Goal: Download file/media

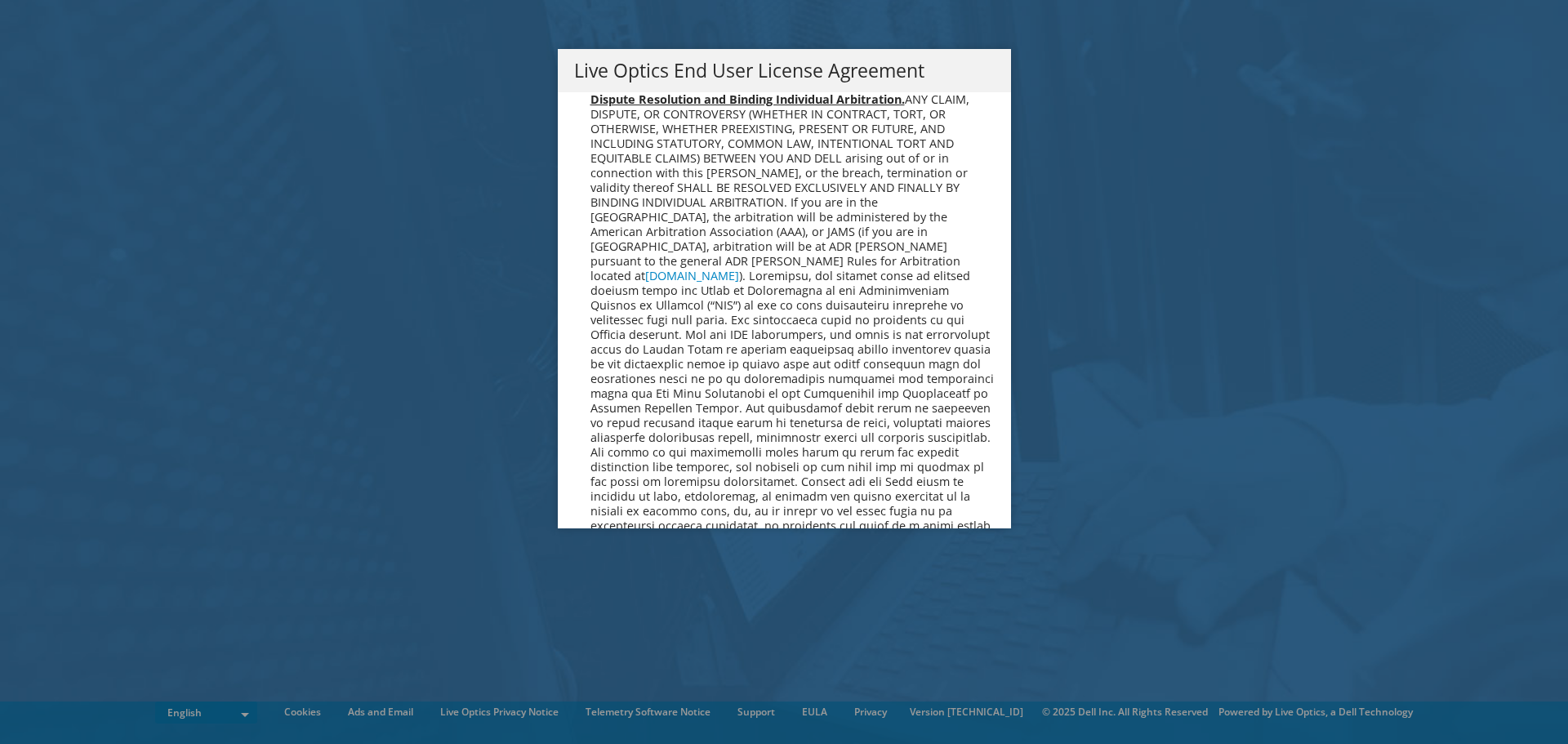
scroll to position [6178, 0]
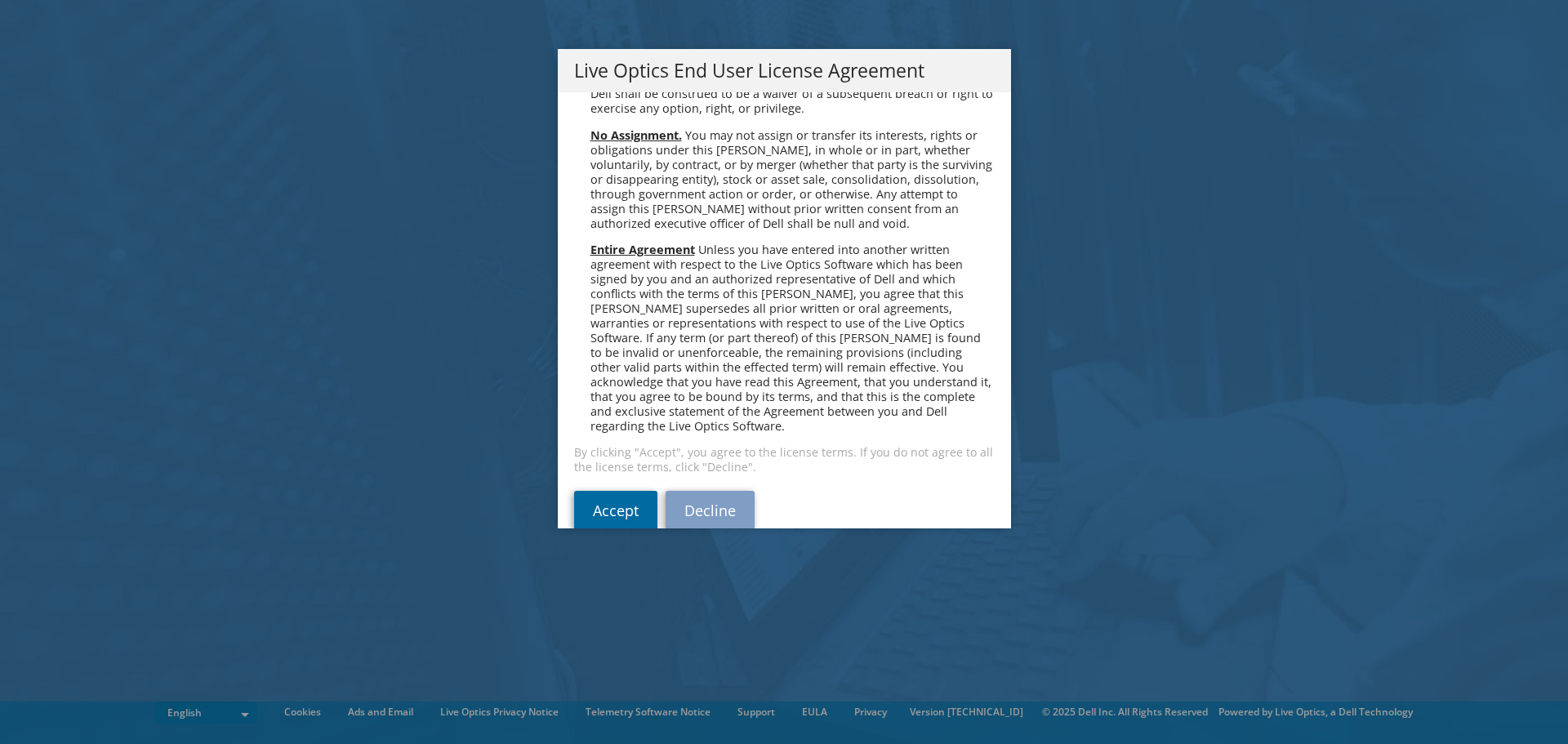
click at [604, 491] on link "Accept" at bounding box center [615, 510] width 83 height 39
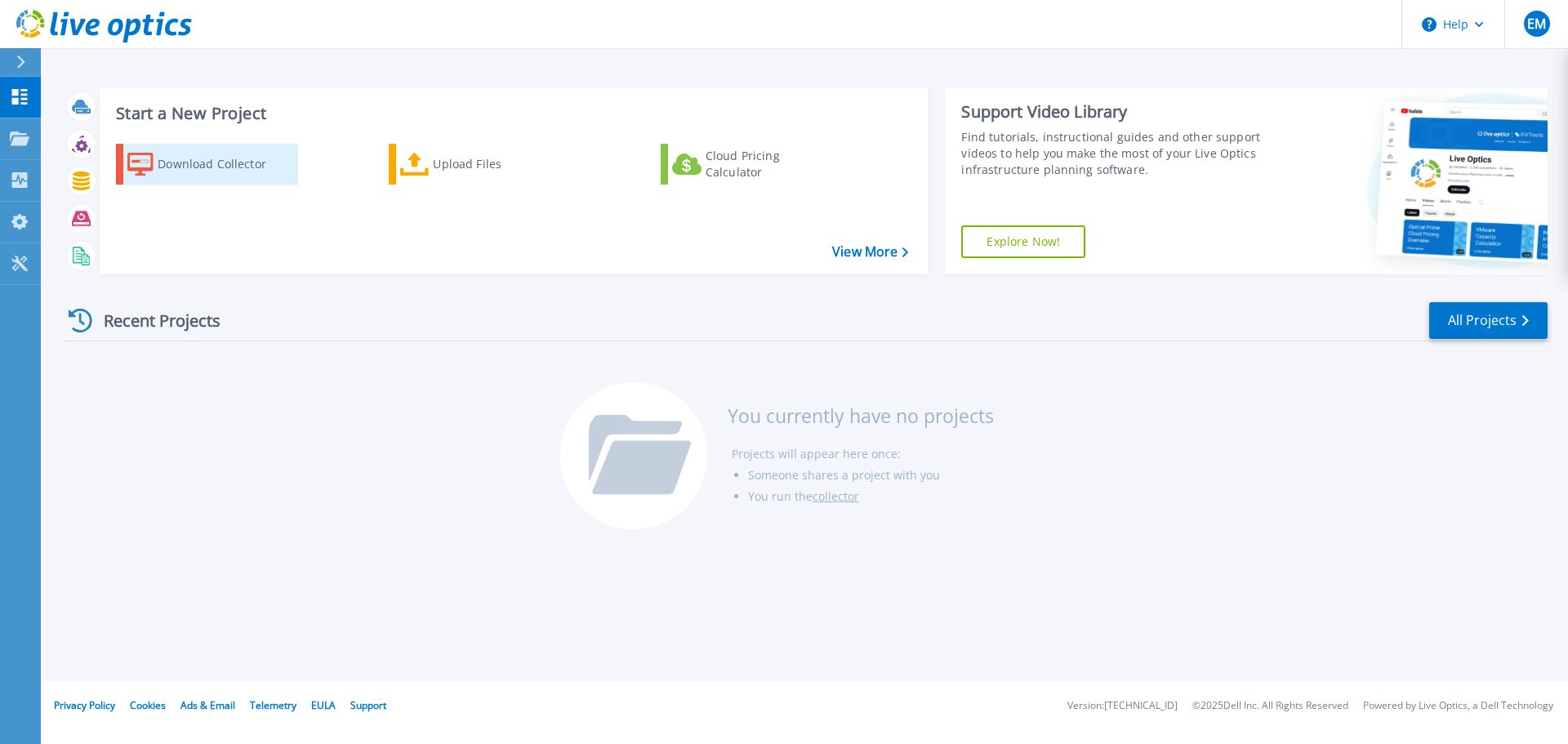
click at [195, 164] on div "Download Collector" at bounding box center [222, 164] width 130 height 33
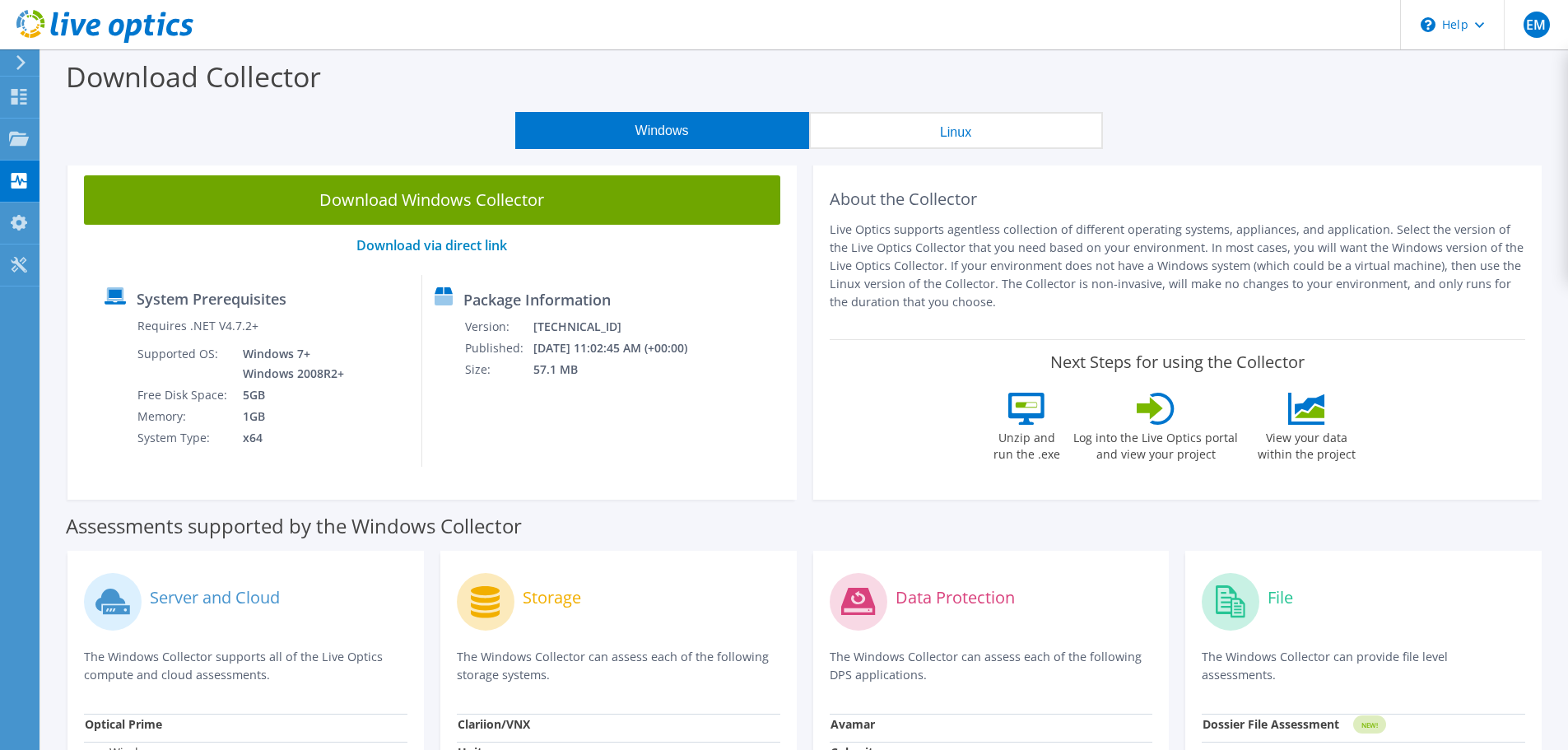
click at [21, 60] on use at bounding box center [22, 63] width 9 height 15
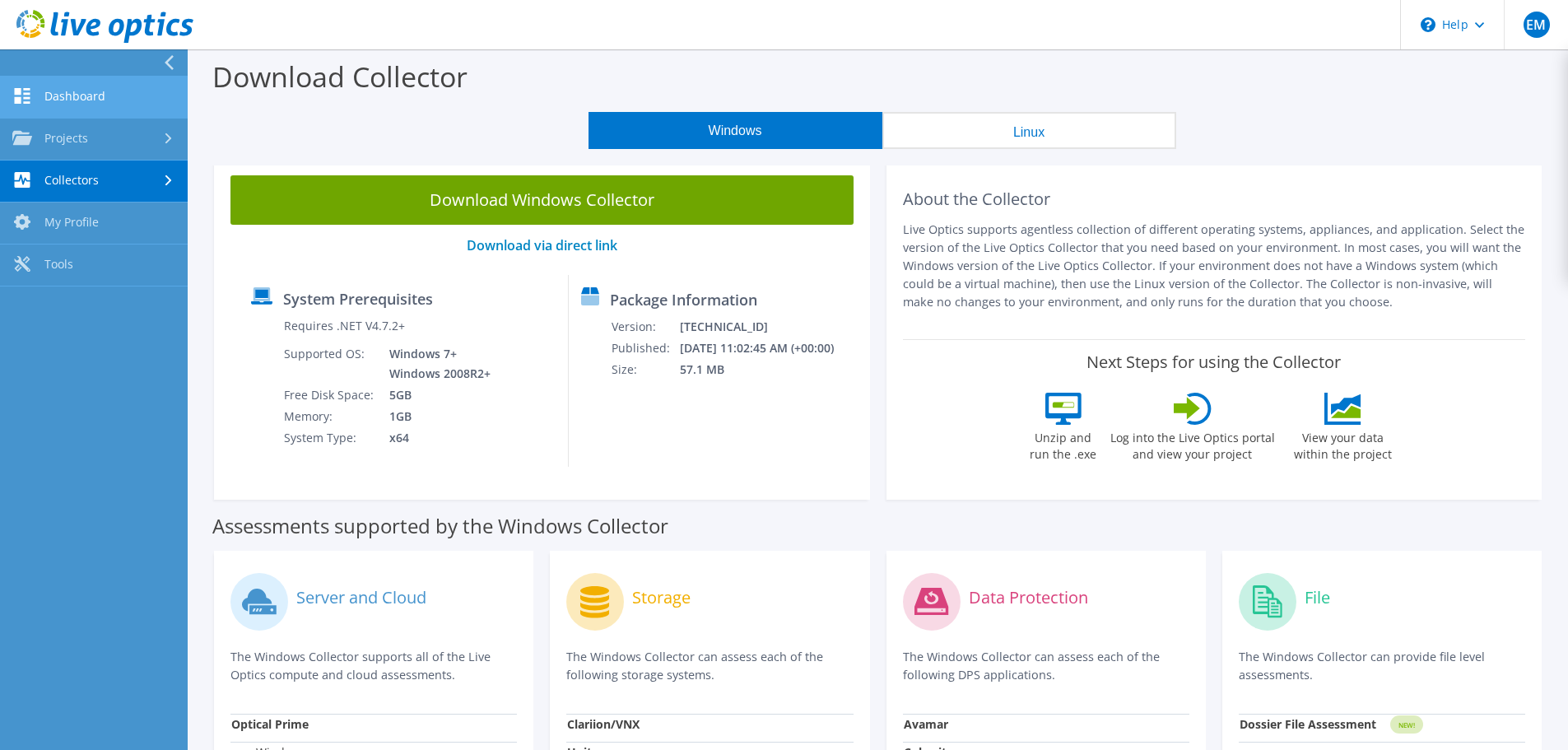
click at [83, 94] on link "Dashboard" at bounding box center [94, 98] width 188 height 42
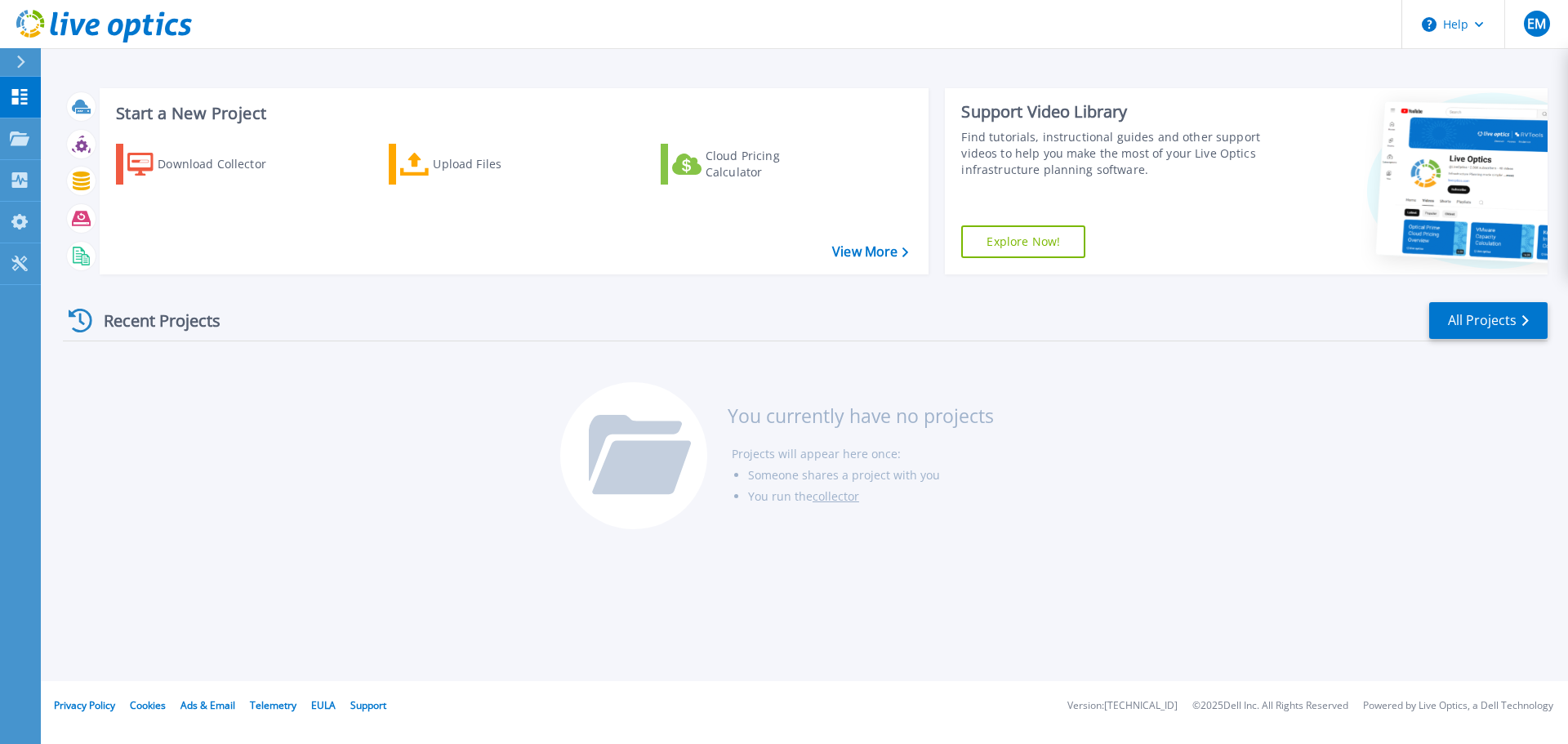
click at [1029, 237] on link "Explore Now!" at bounding box center [1023, 241] width 124 height 33
click at [11, 63] on button at bounding box center [20, 62] width 41 height 29
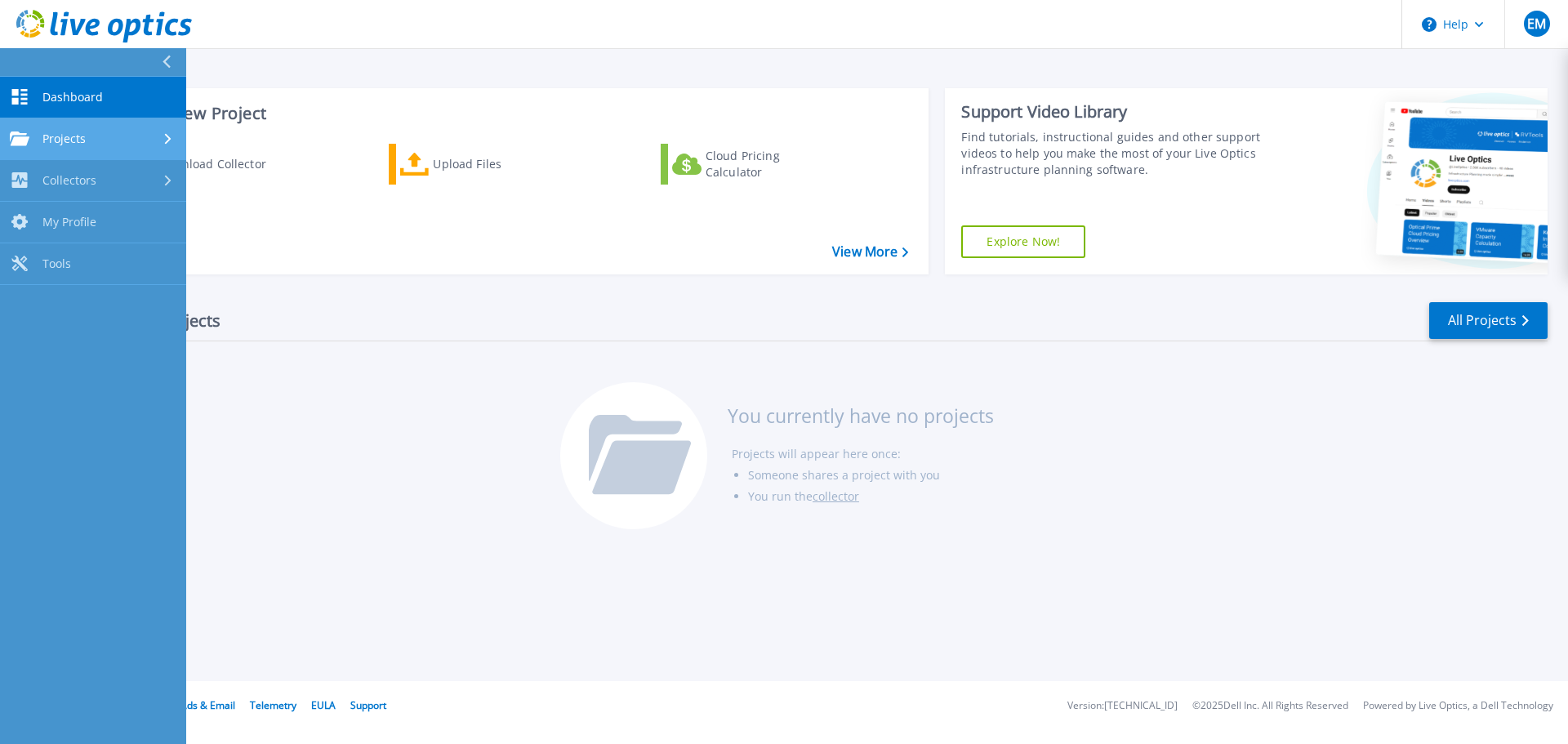
click at [94, 136] on div "Projects" at bounding box center [93, 139] width 167 height 15
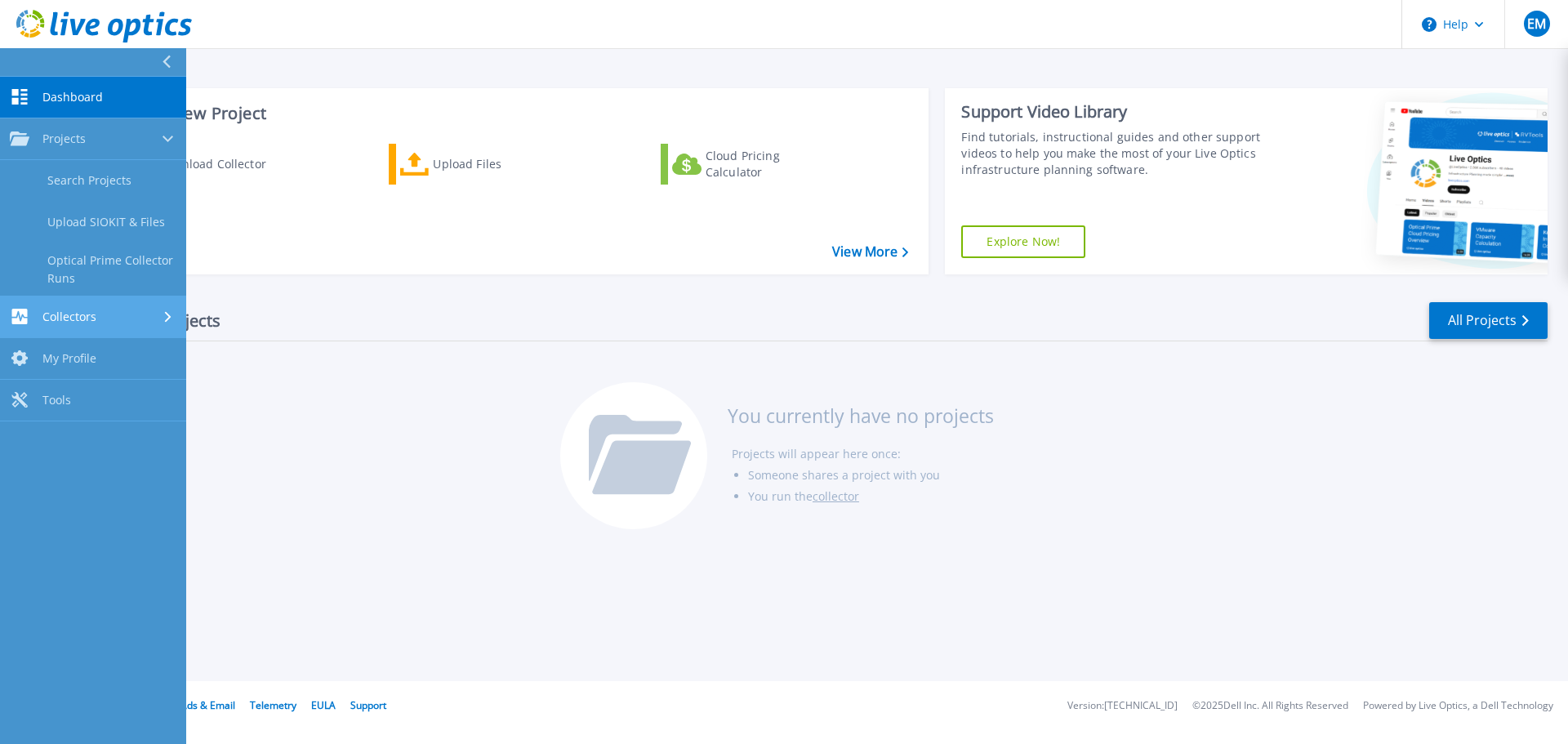
click at [69, 320] on span "Collectors" at bounding box center [70, 318] width 54 height 15
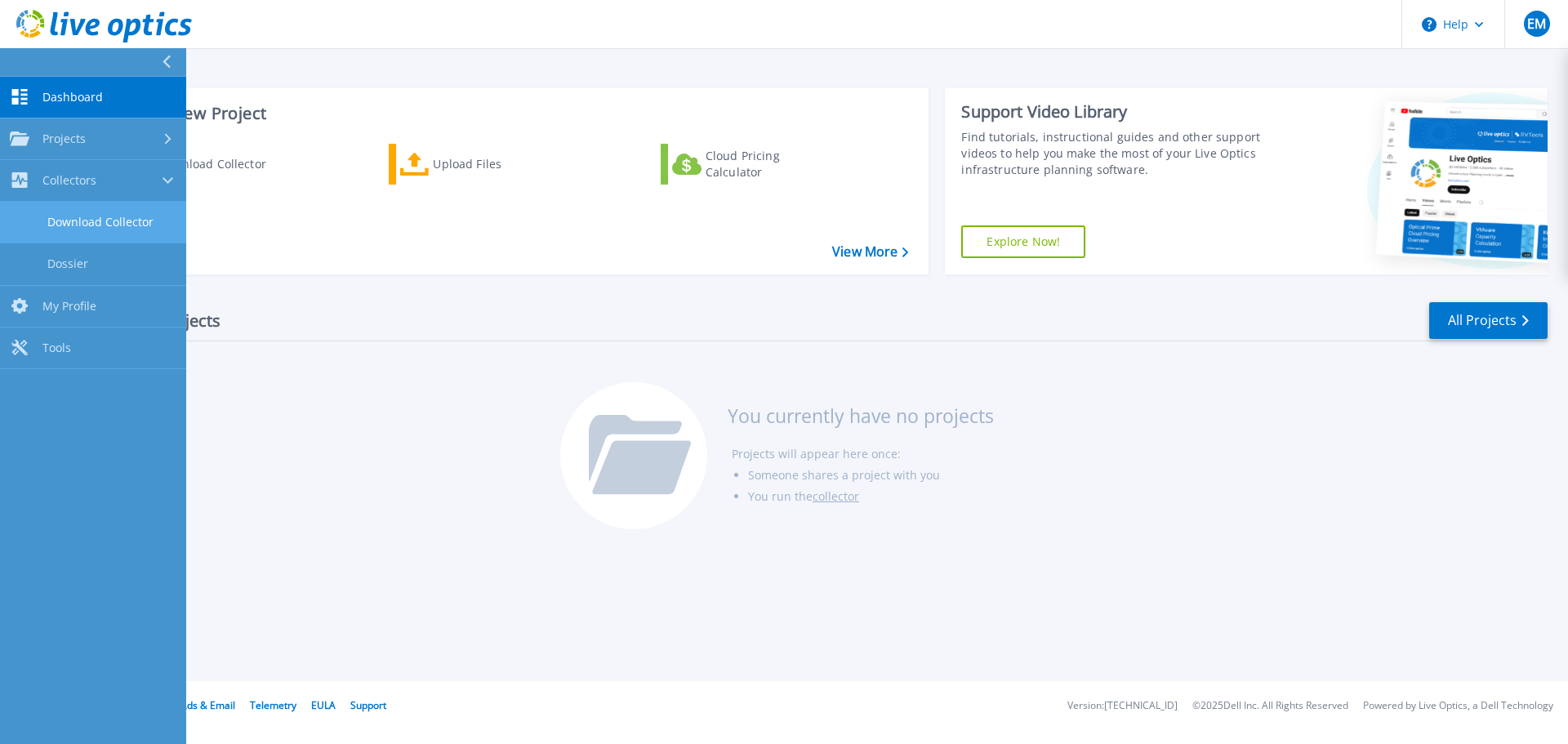
click at [104, 220] on link "Download Collector" at bounding box center [93, 223] width 186 height 42
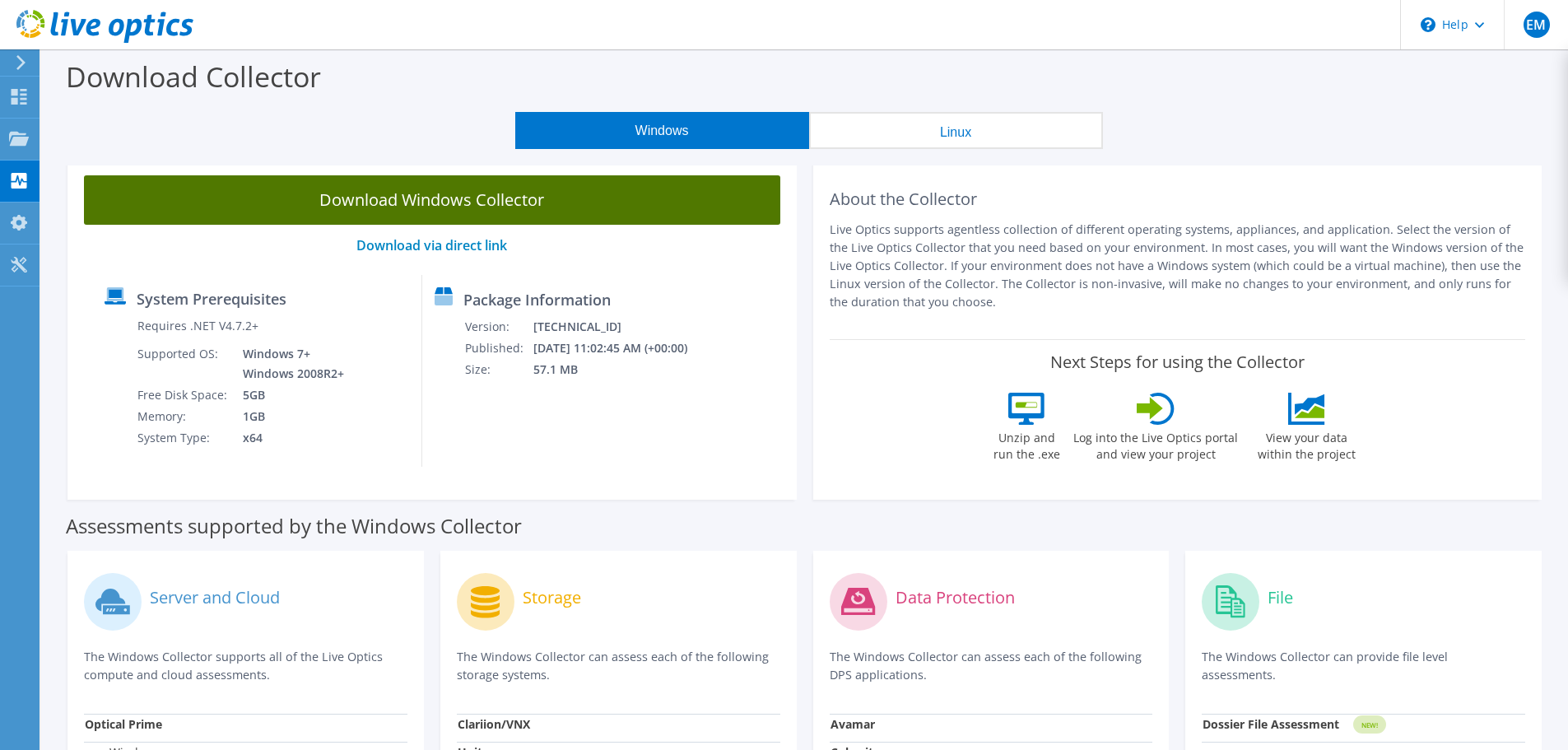
click at [419, 195] on link "Download Windows Collector" at bounding box center [432, 200] width 696 height 50
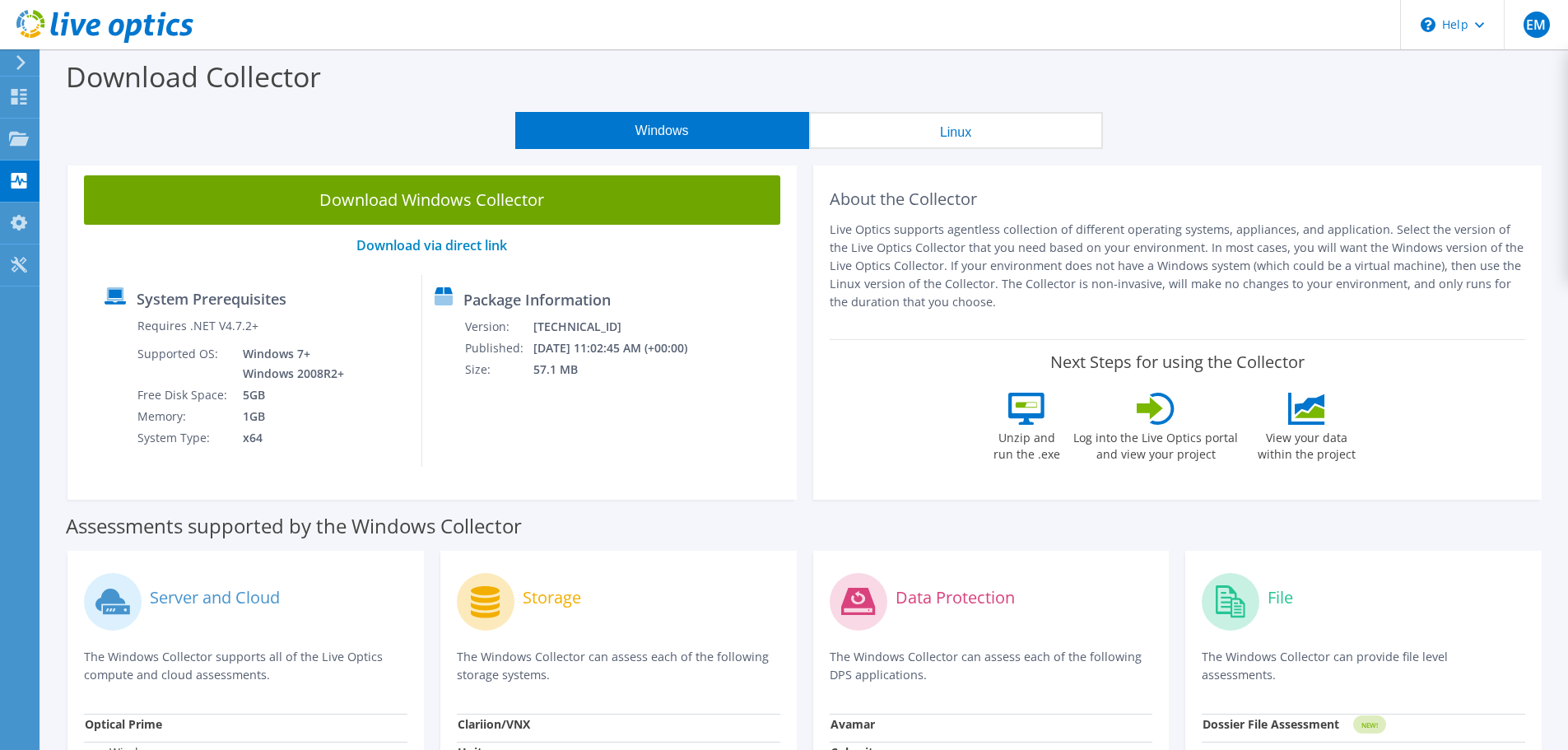
click at [18, 64] on icon at bounding box center [21, 63] width 12 height 15
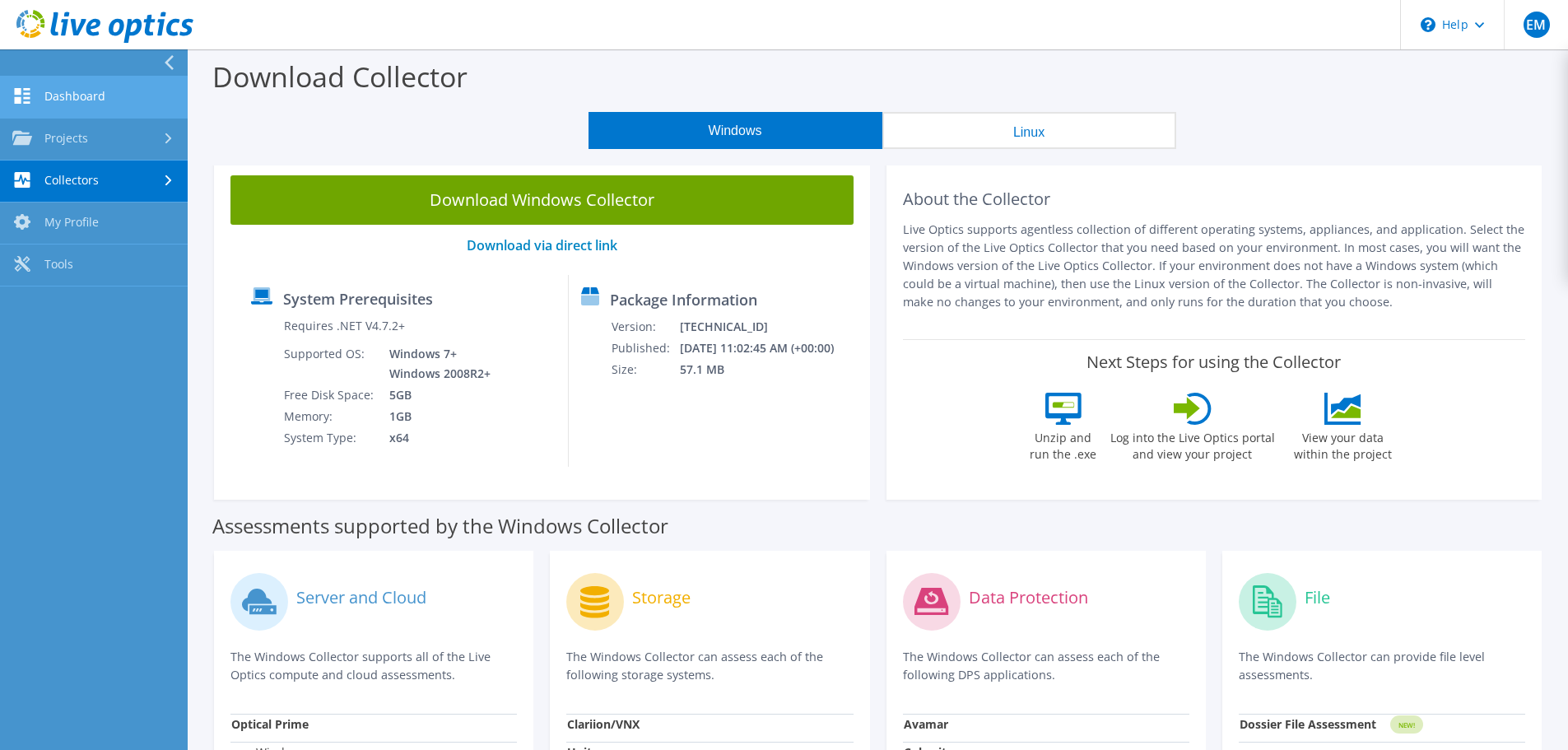
click at [70, 98] on link "Dashboard" at bounding box center [94, 98] width 188 height 42
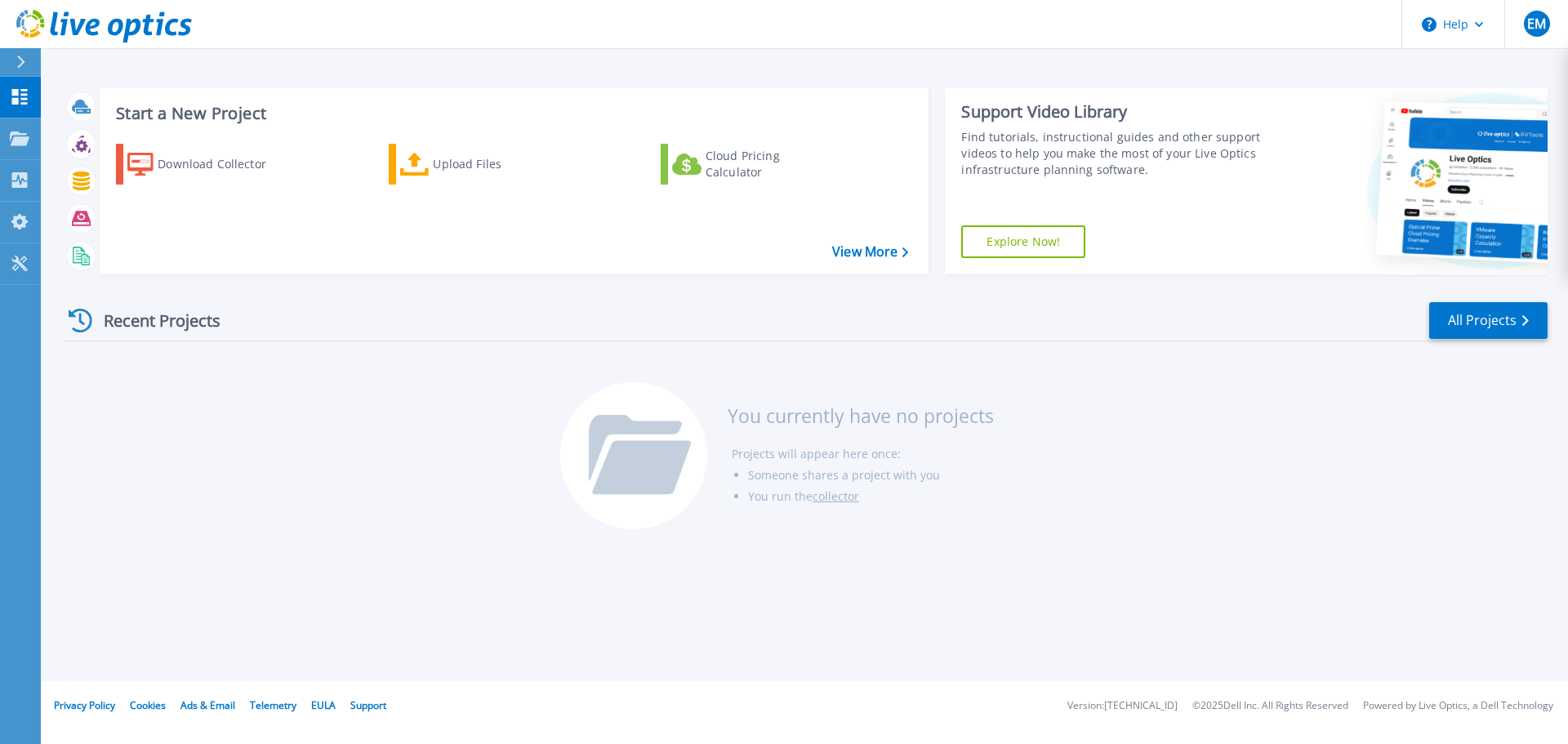
click at [842, 496] on link "collector" at bounding box center [836, 496] width 47 height 16
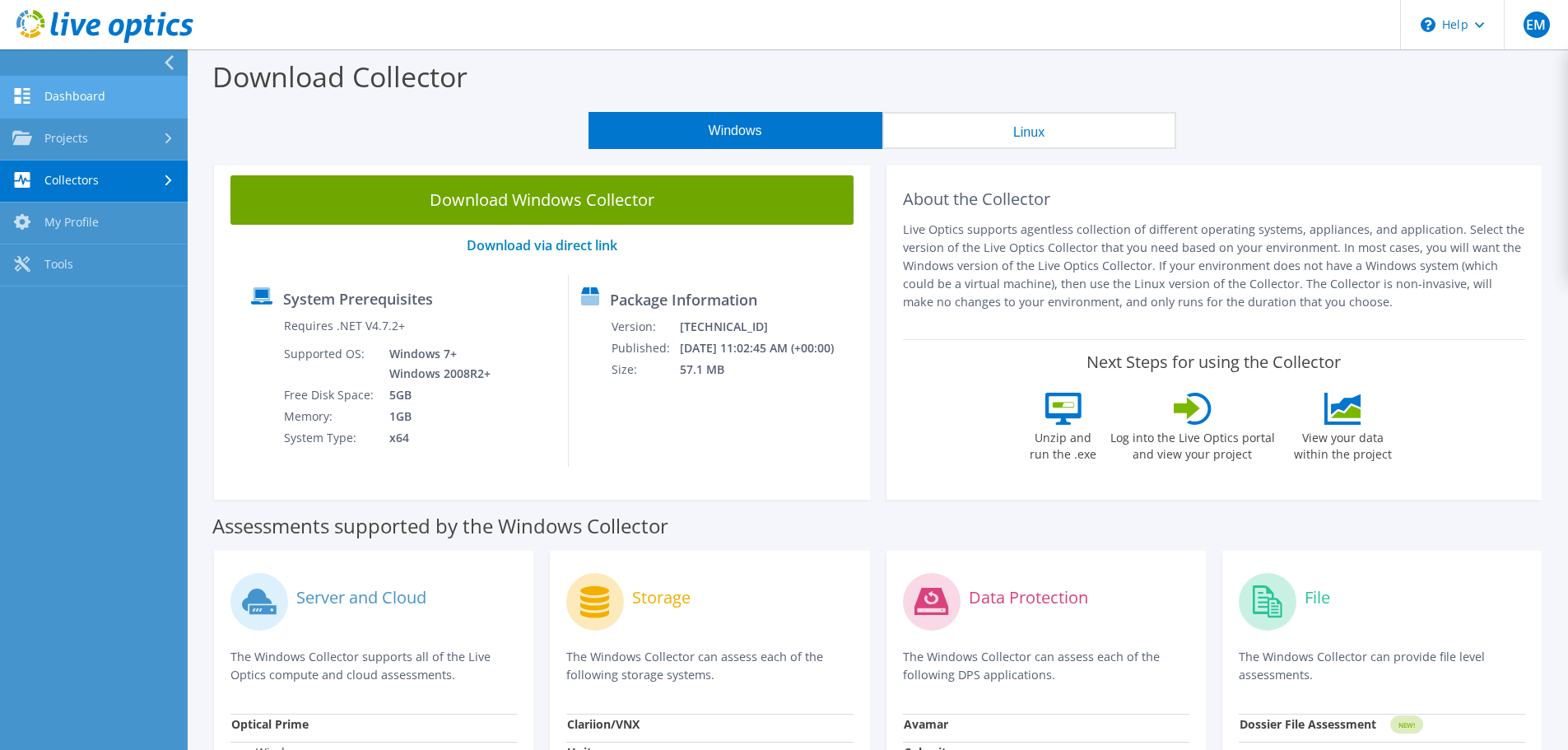
click at [94, 94] on link "Dashboard" at bounding box center [94, 98] width 188 height 42
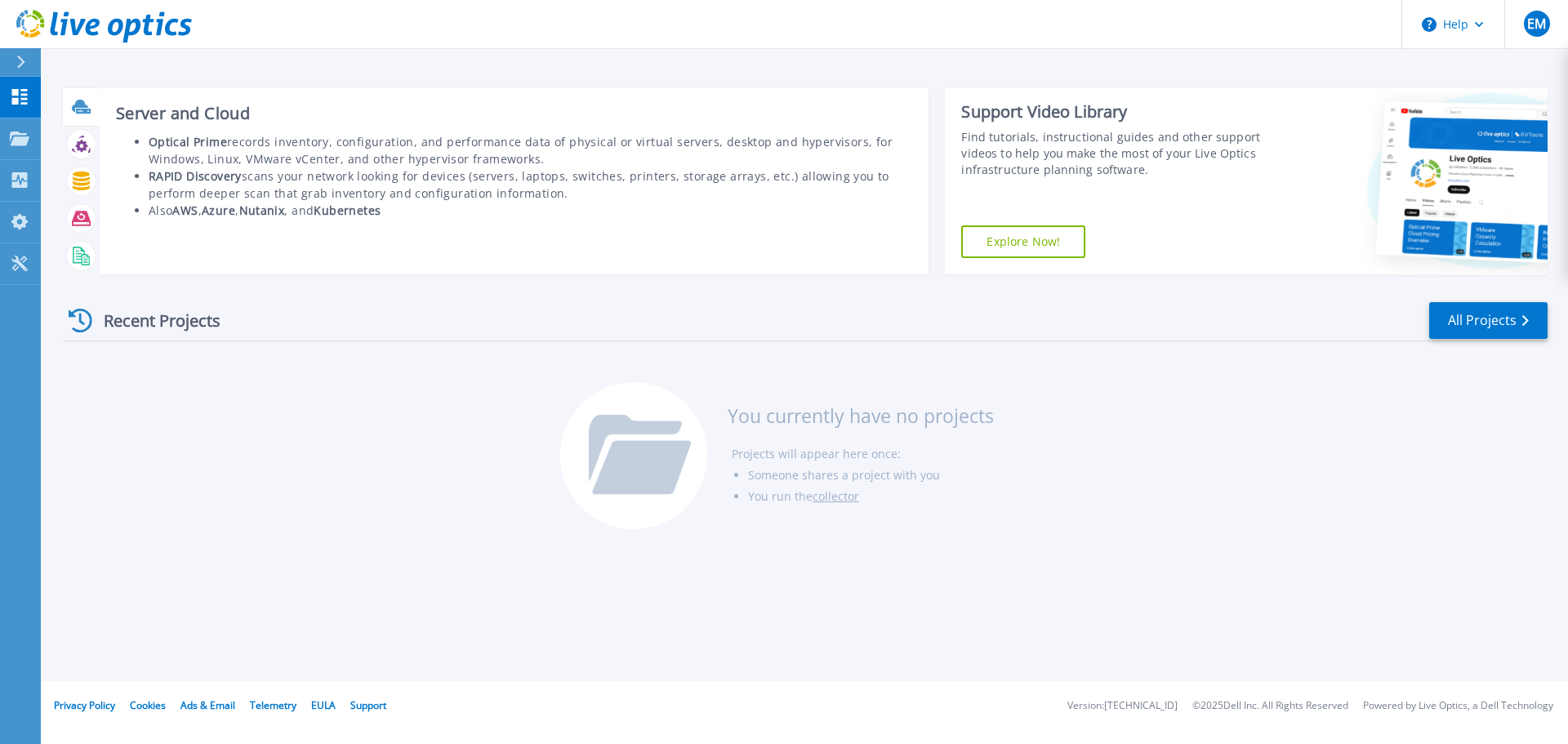
click at [85, 109] on icon at bounding box center [81, 106] width 19 height 19
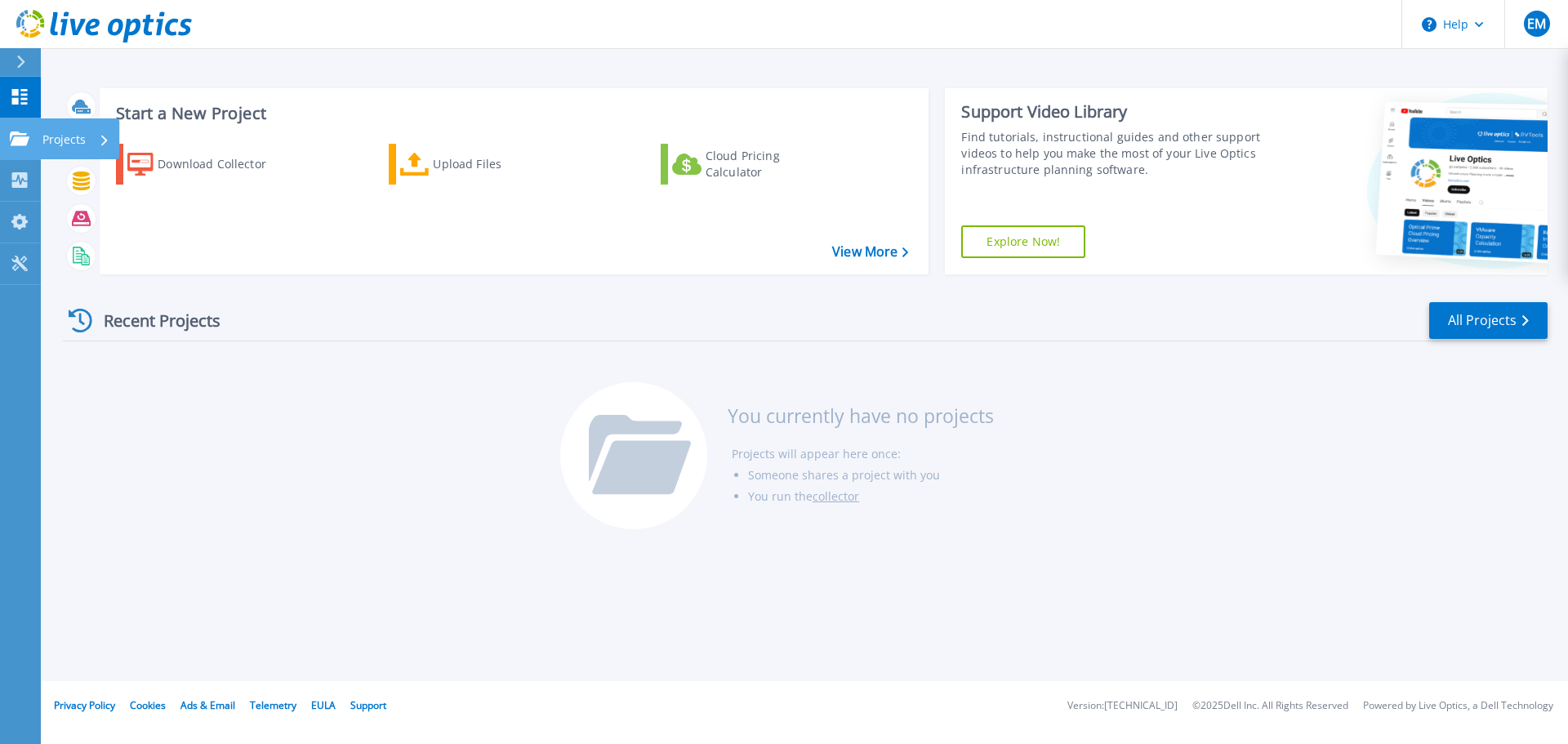
click at [20, 140] on icon at bounding box center [20, 138] width 20 height 14
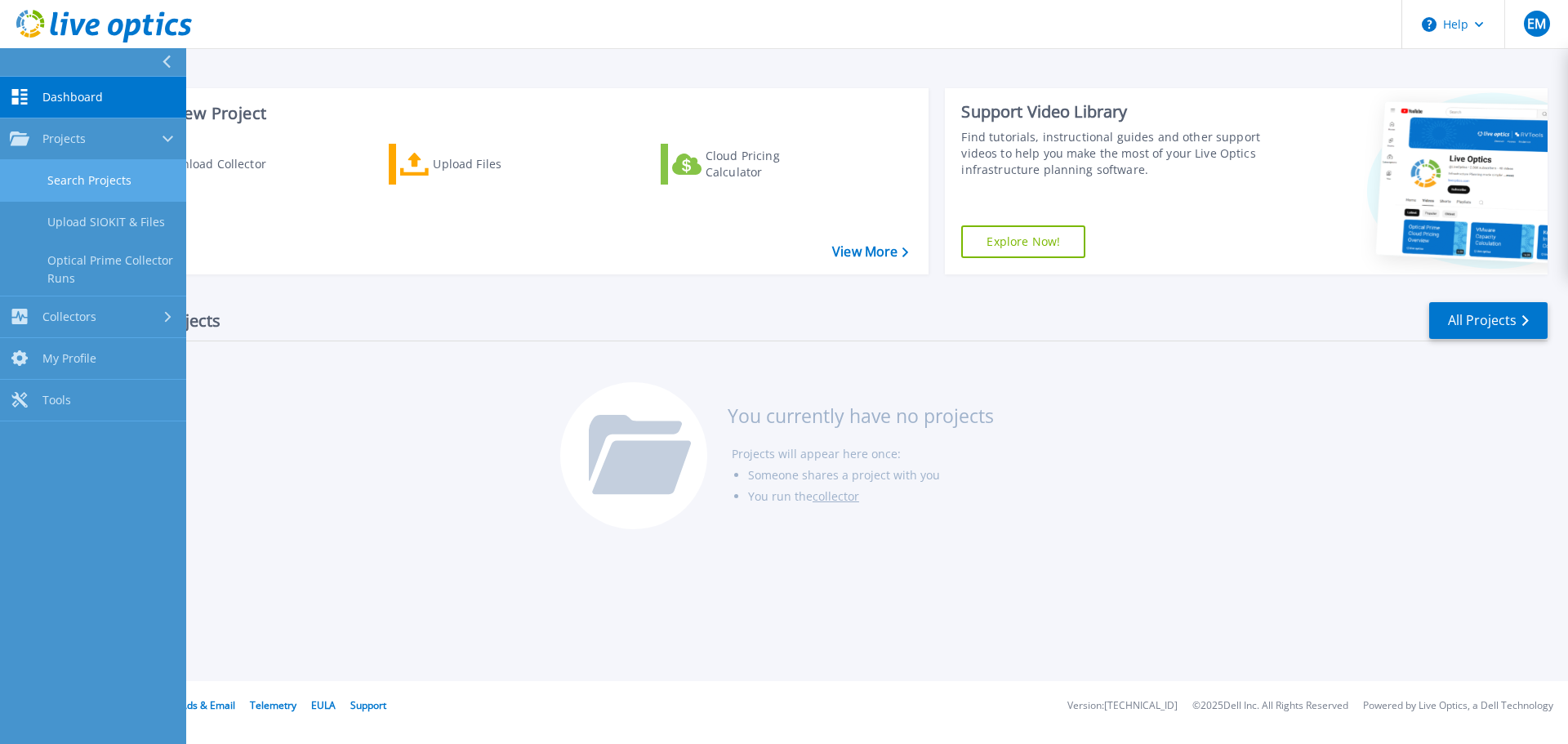
click at [83, 181] on link "Search Projects" at bounding box center [93, 181] width 186 height 42
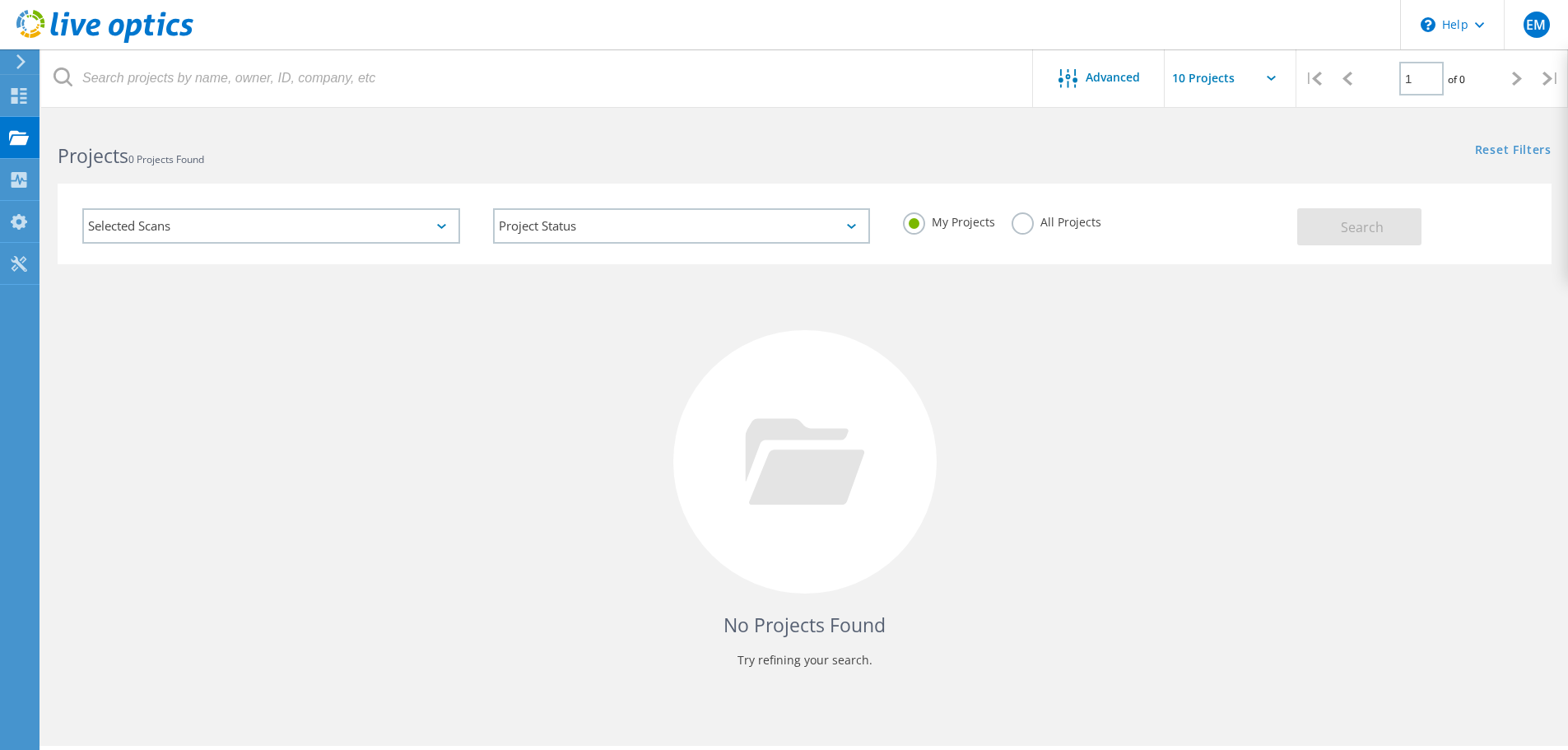
click at [438, 225] on icon at bounding box center [442, 226] width 9 height 5
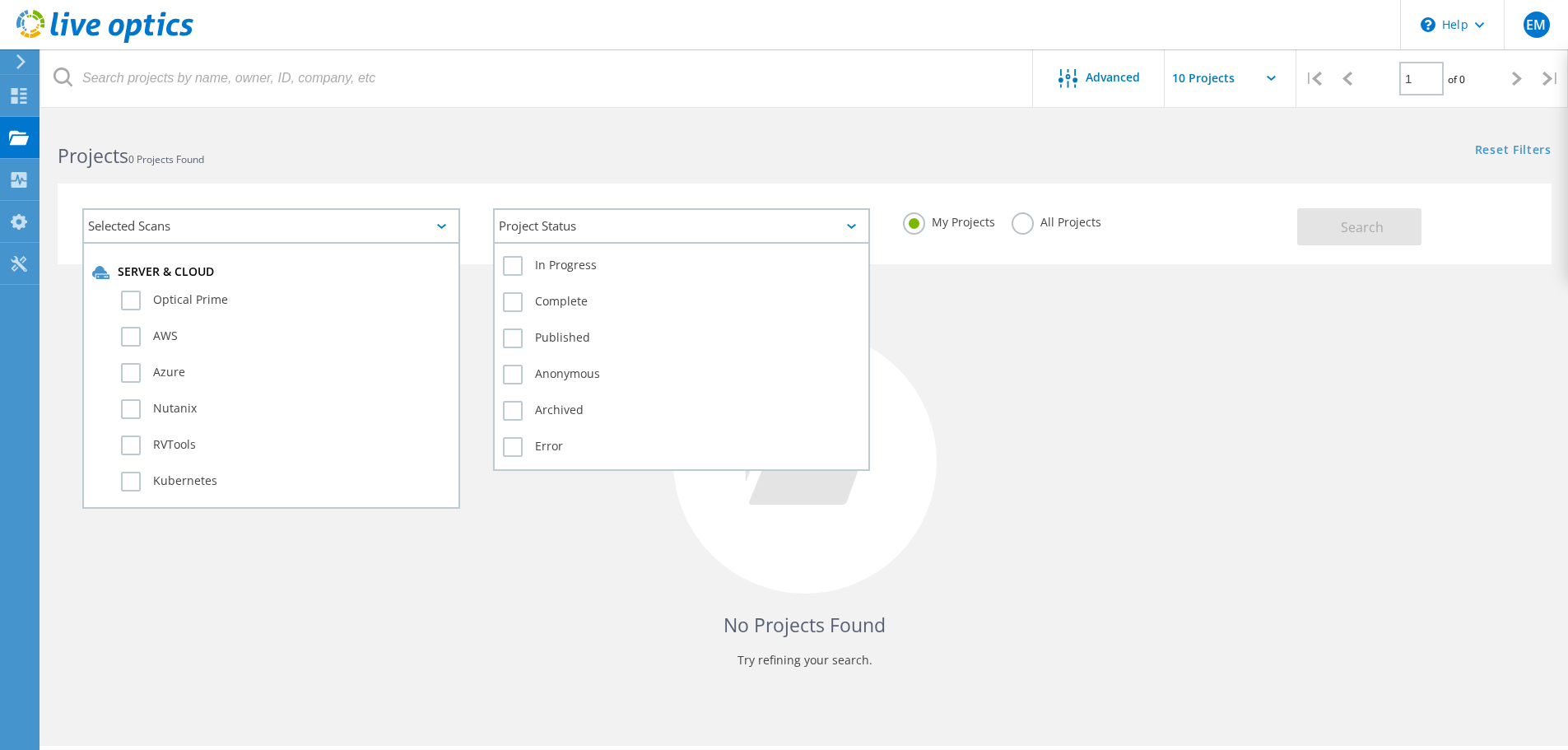
click at [576, 230] on div "Project Status" at bounding box center [682, 226] width 378 height 36
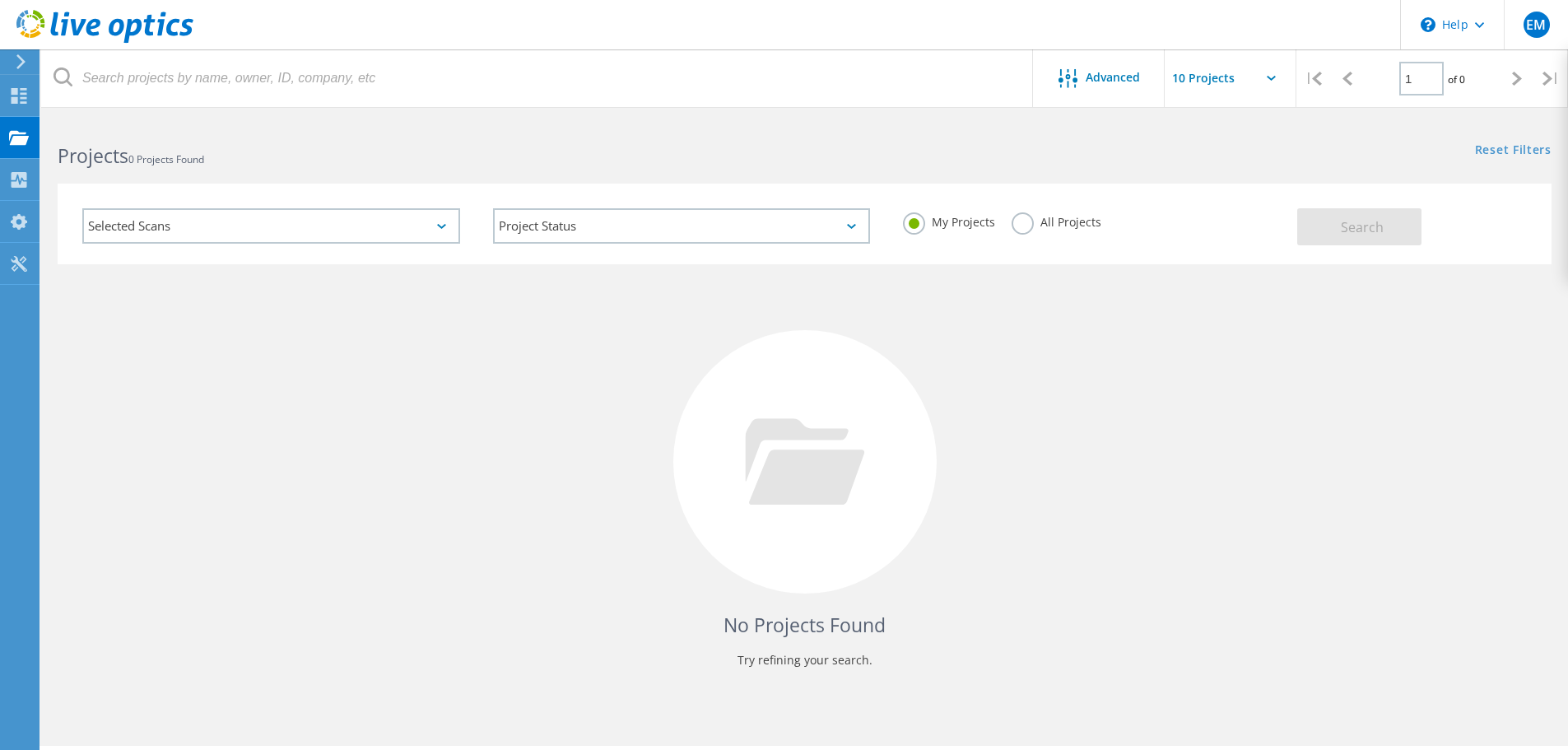
click at [1165, 385] on div "No Projects Found Try refining your search." at bounding box center [804, 478] width 1494 height 426
click at [1270, 76] on icon at bounding box center [1271, 78] width 9 height 5
click at [1272, 83] on input "text" at bounding box center [1247, 78] width 164 height 57
click at [1227, 196] on div "Show 40 Projects" at bounding box center [1247, 203] width 163 height 27
type input "Show 40 Projects"
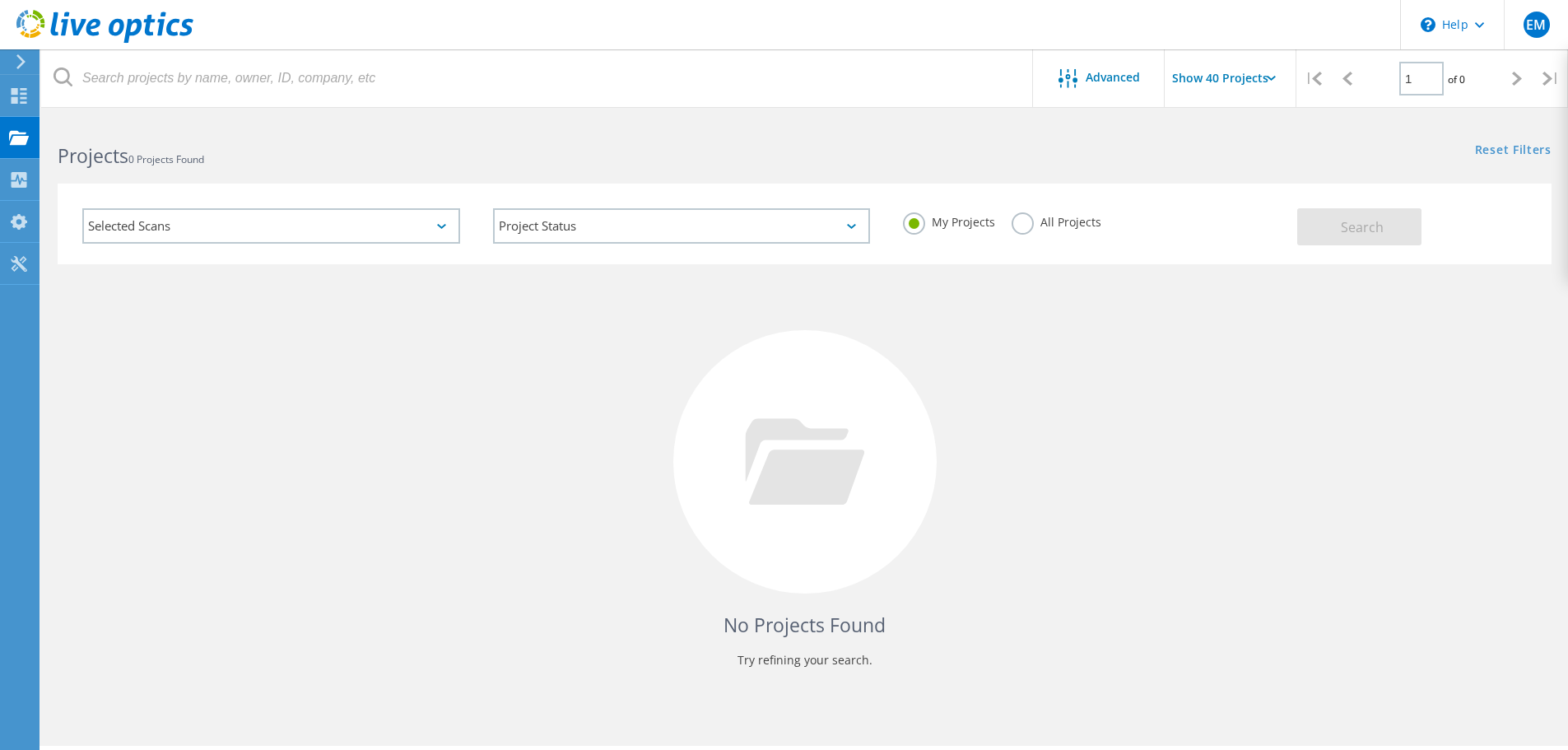
click at [23, 56] on icon at bounding box center [21, 62] width 12 height 15
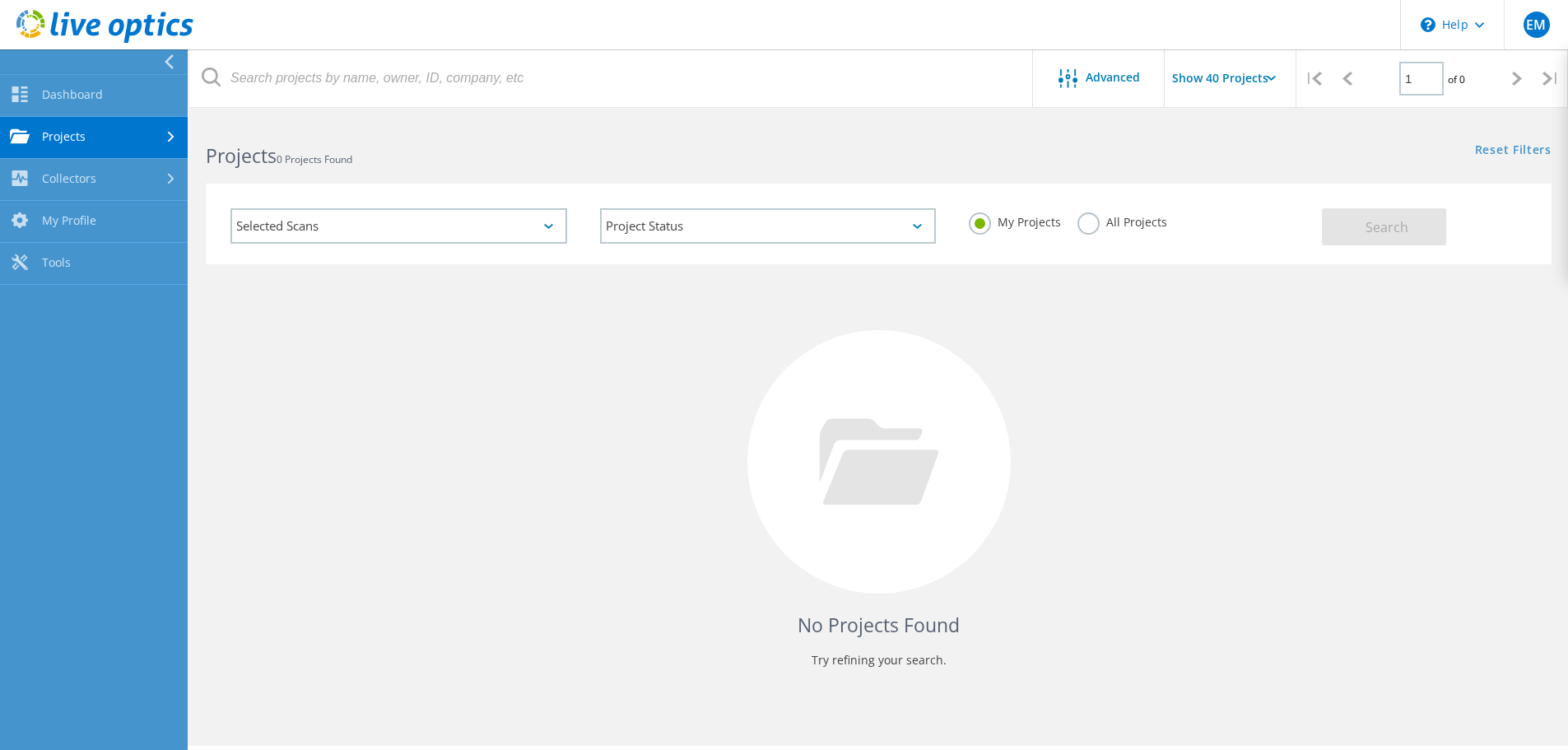
click at [109, 148] on link "Projects" at bounding box center [94, 138] width 188 height 42
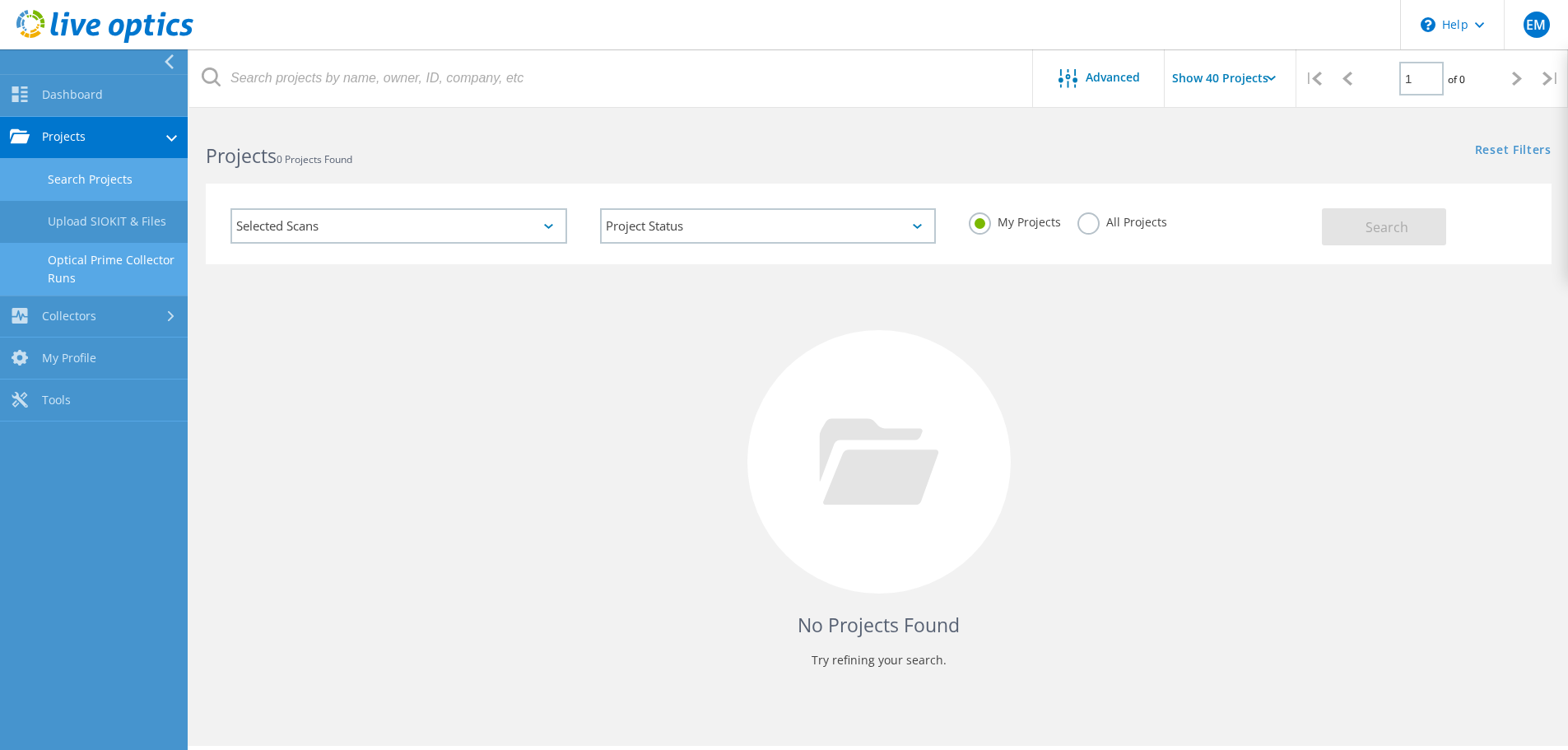
click at [123, 262] on link "Optical Prime Collector Runs" at bounding box center [94, 269] width 188 height 53
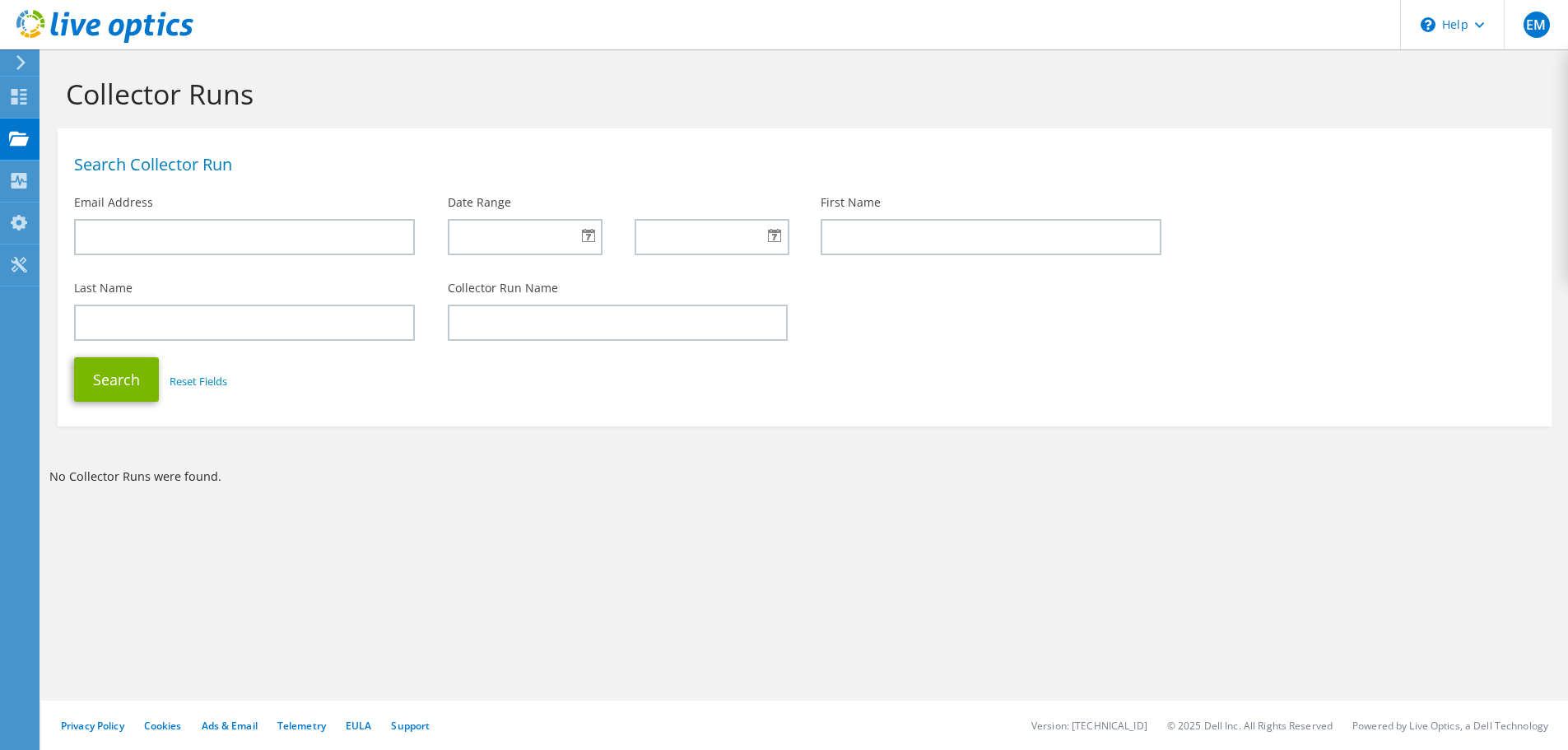
click at [16, 54] on div at bounding box center [97, 27] width 193 height 55
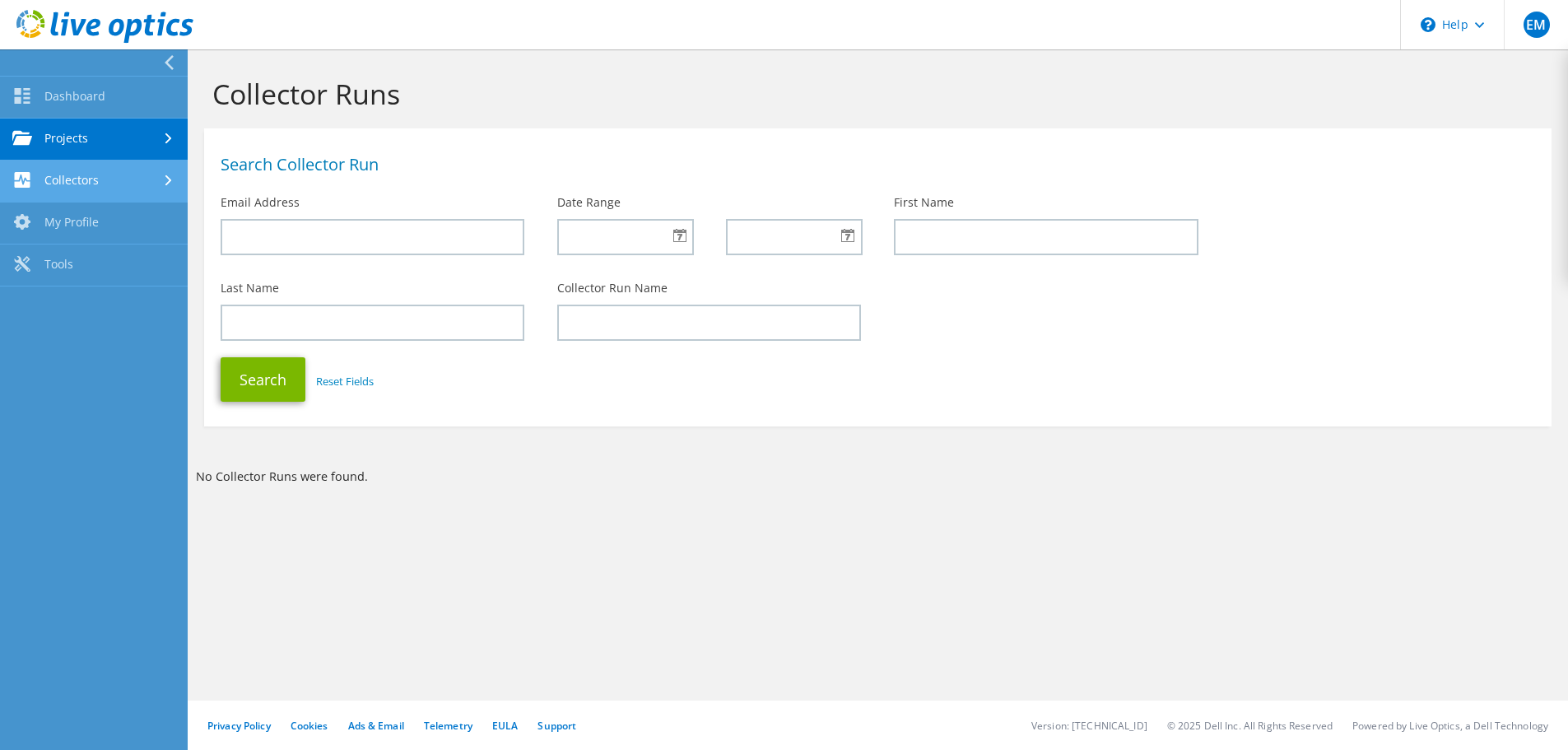
click at [77, 186] on link "Collectors" at bounding box center [94, 181] width 188 height 42
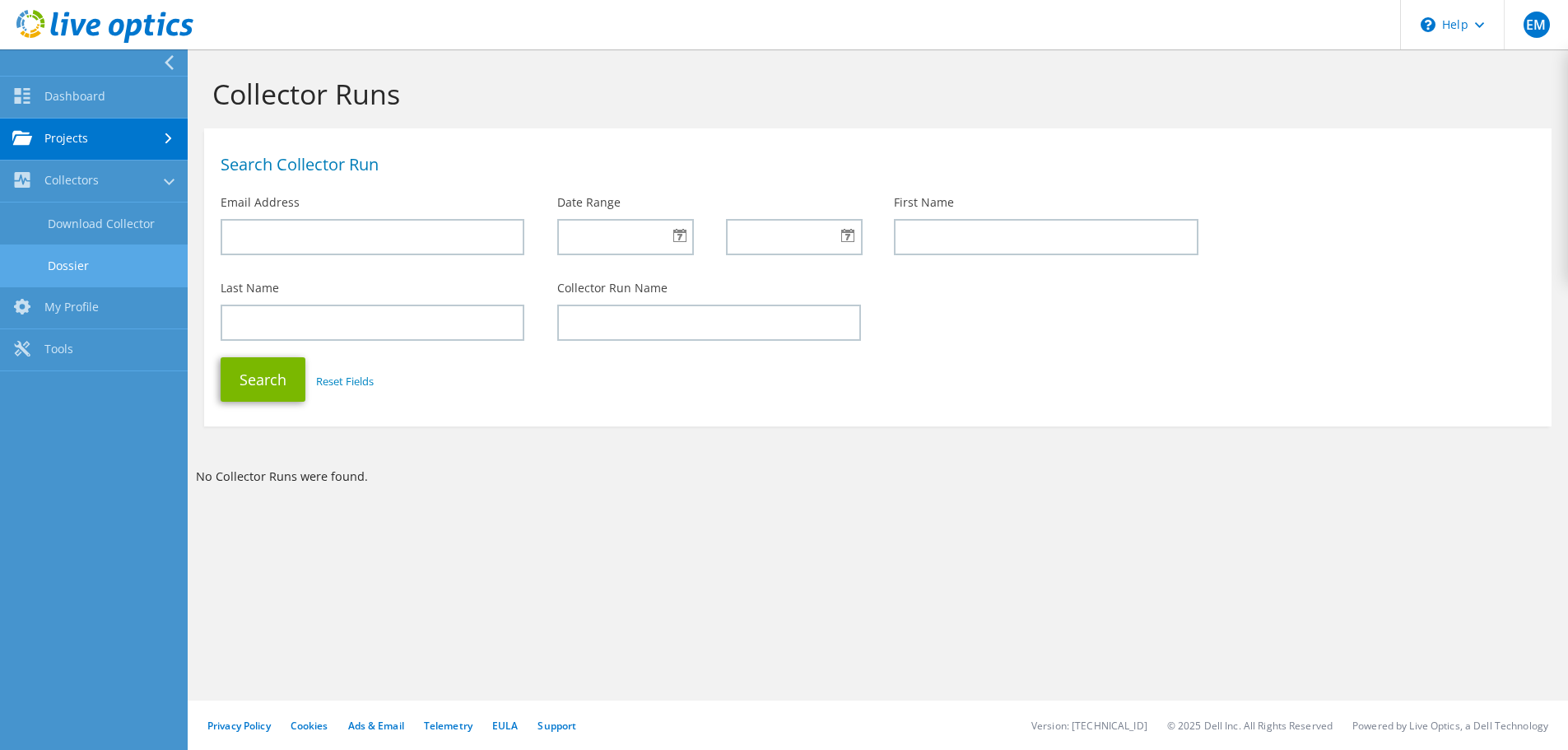
click at [71, 257] on link "Dossier" at bounding box center [94, 266] width 188 height 42
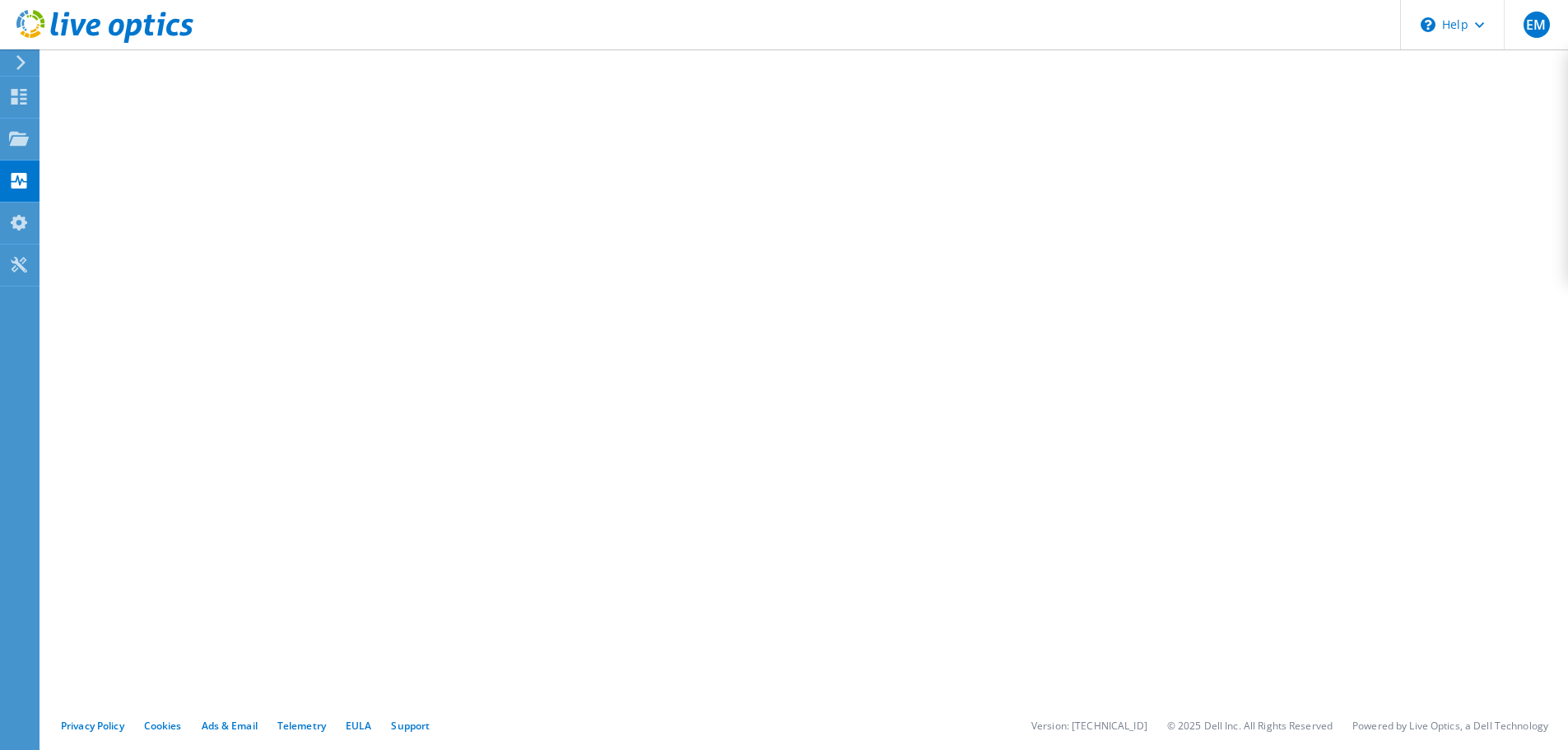
click at [21, 63] on icon at bounding box center [21, 63] width 12 height 15
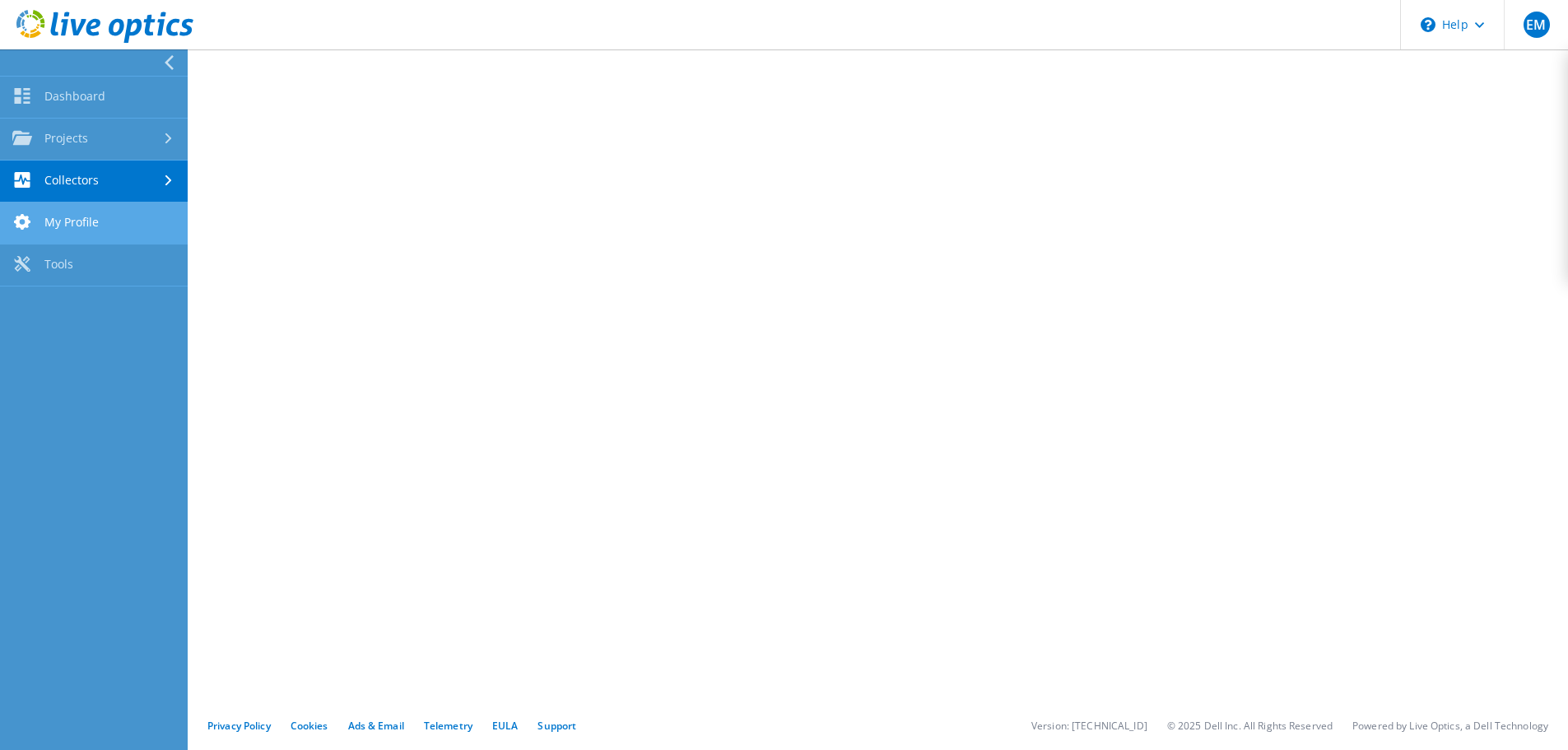
click at [77, 225] on link "My Profile" at bounding box center [94, 223] width 188 height 42
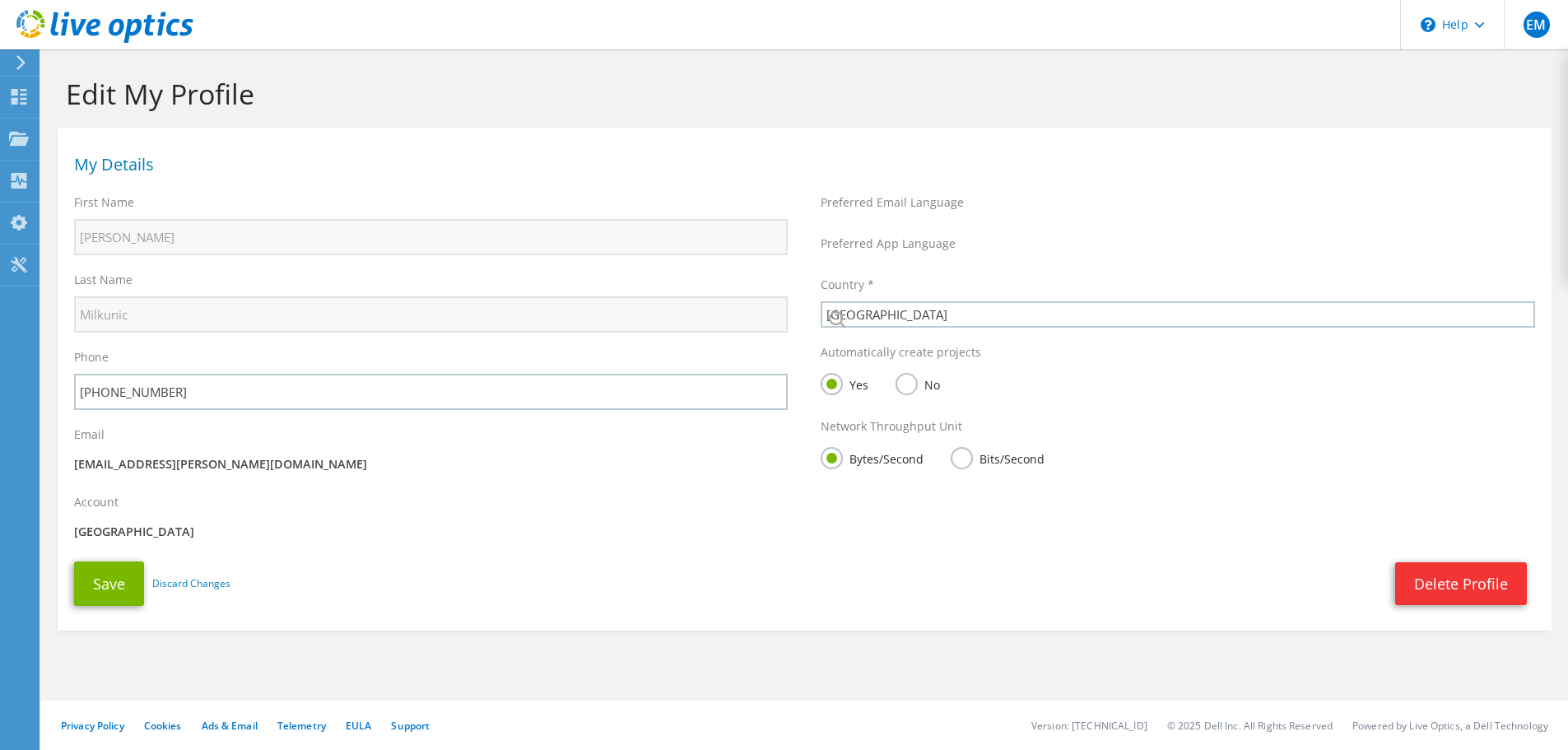
select select "224"
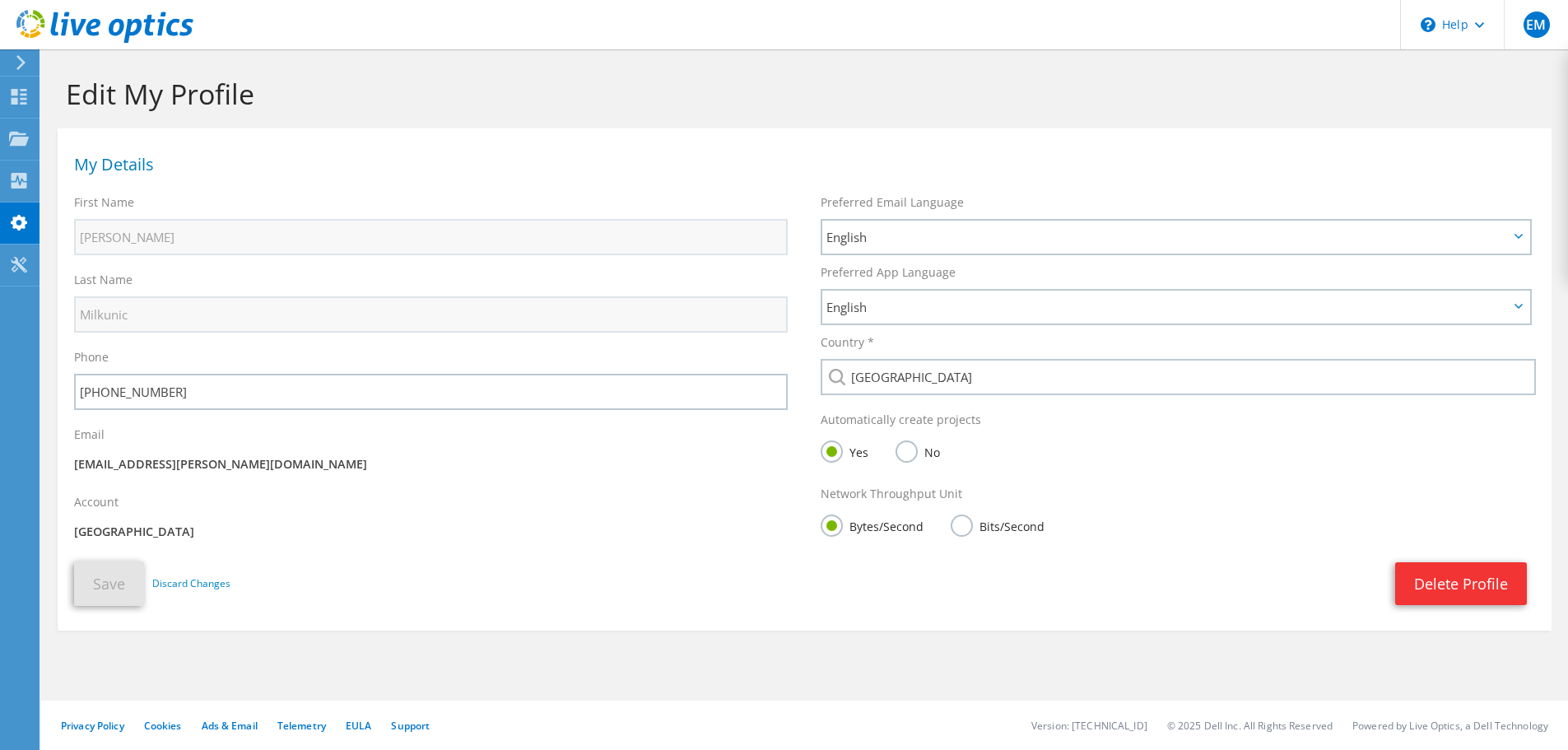
click at [15, 64] on icon at bounding box center [21, 63] width 12 height 15
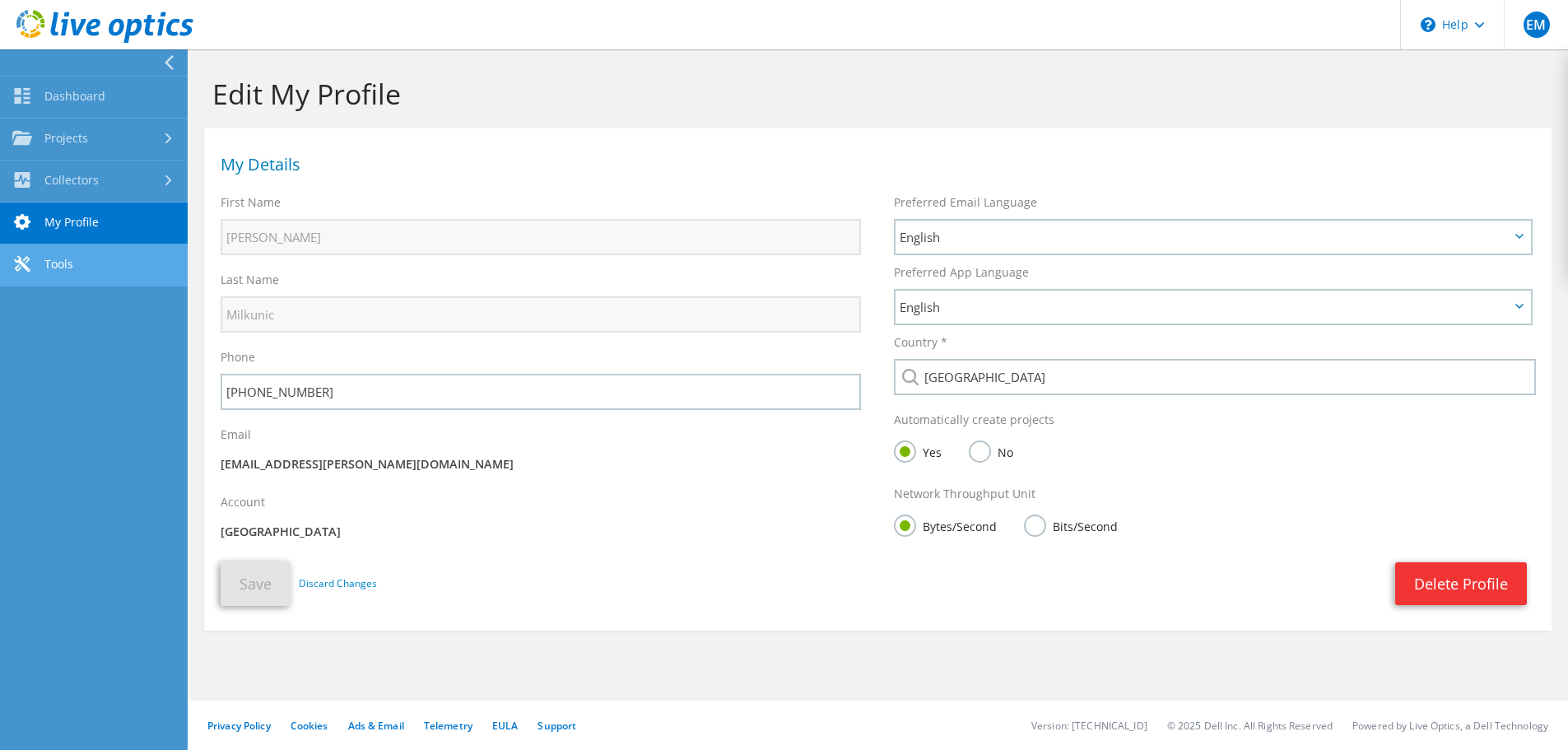
click at [75, 268] on link "Tools" at bounding box center [94, 266] width 188 height 42
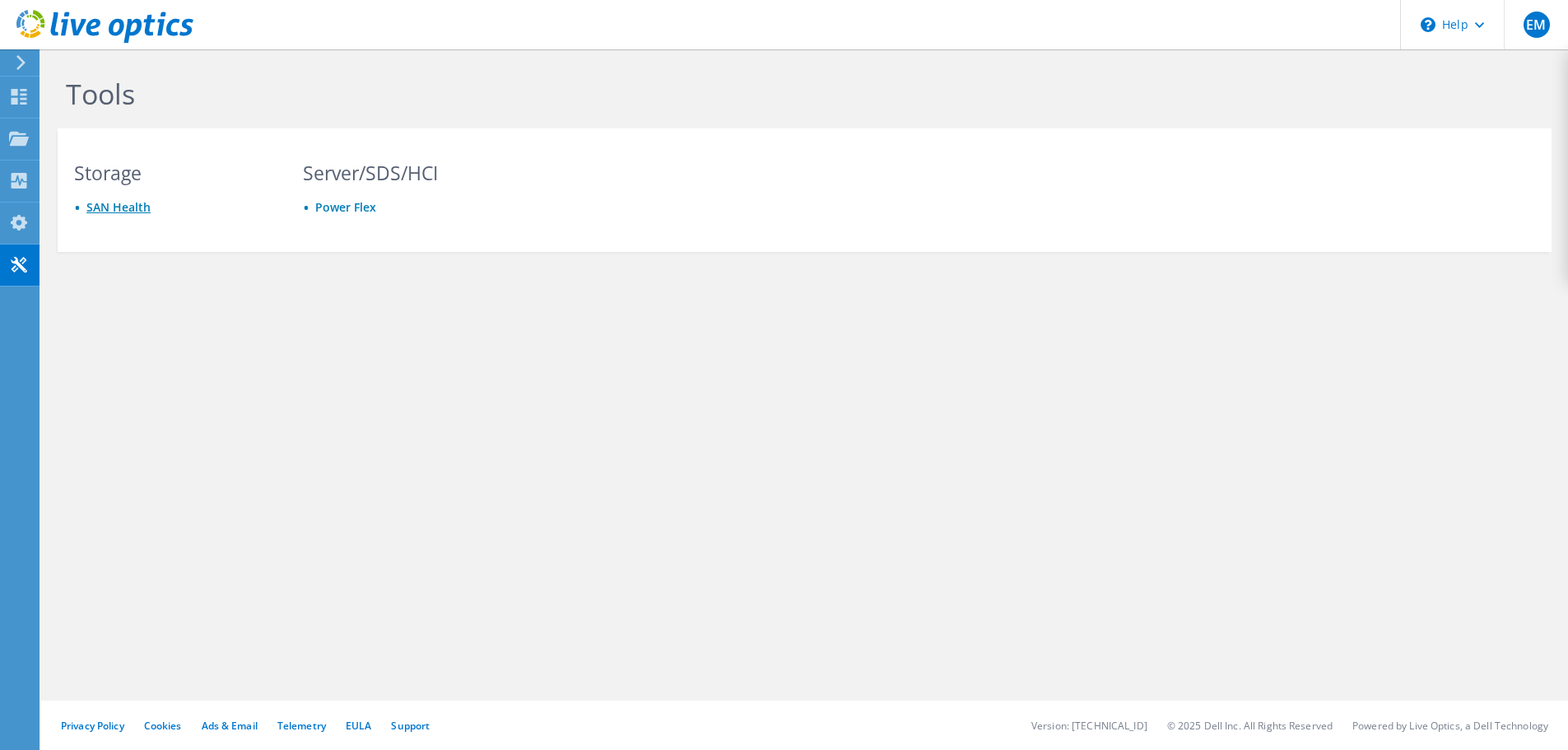
click at [124, 207] on link "SAN Health" at bounding box center [118, 207] width 64 height 16
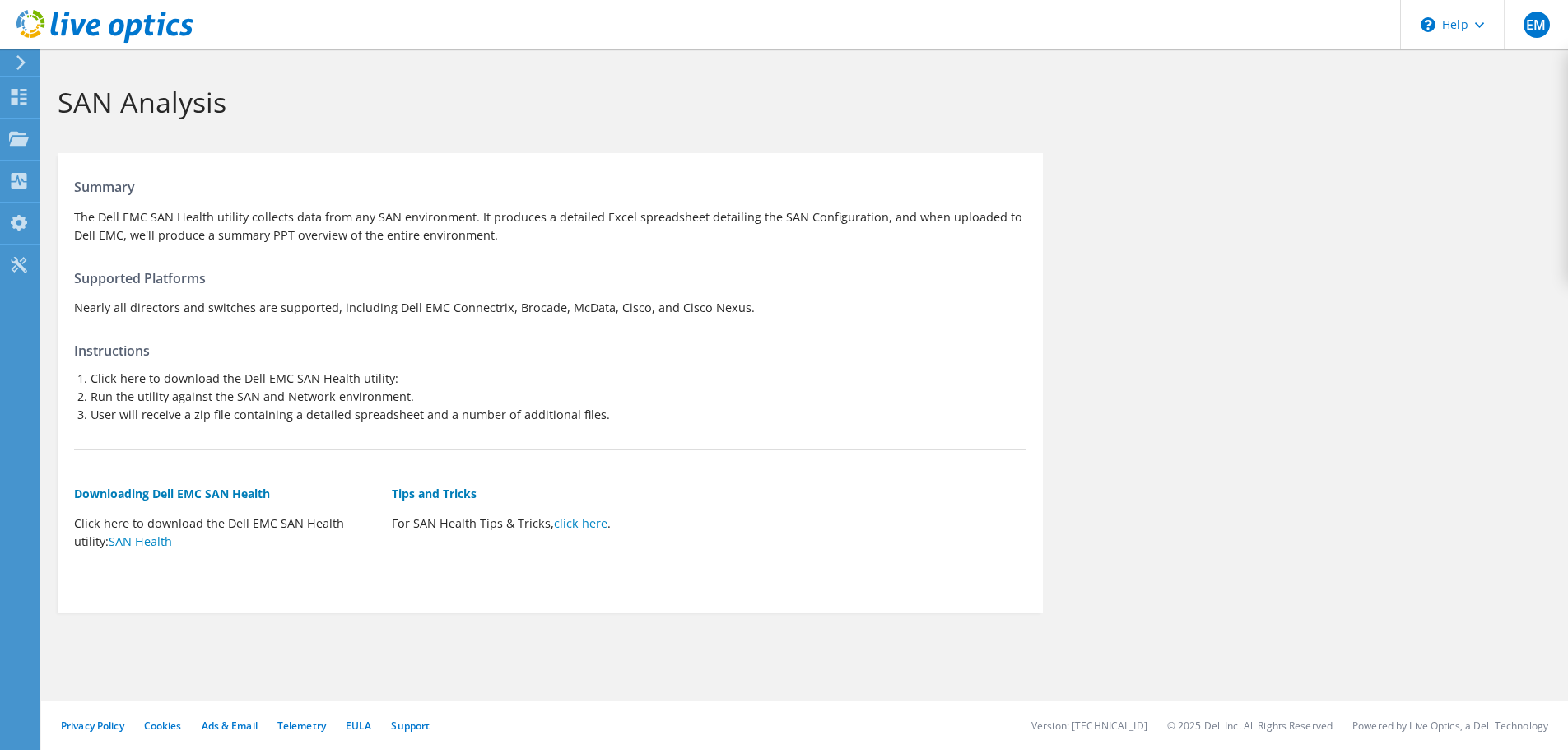
click at [26, 63] on icon at bounding box center [21, 63] width 12 height 15
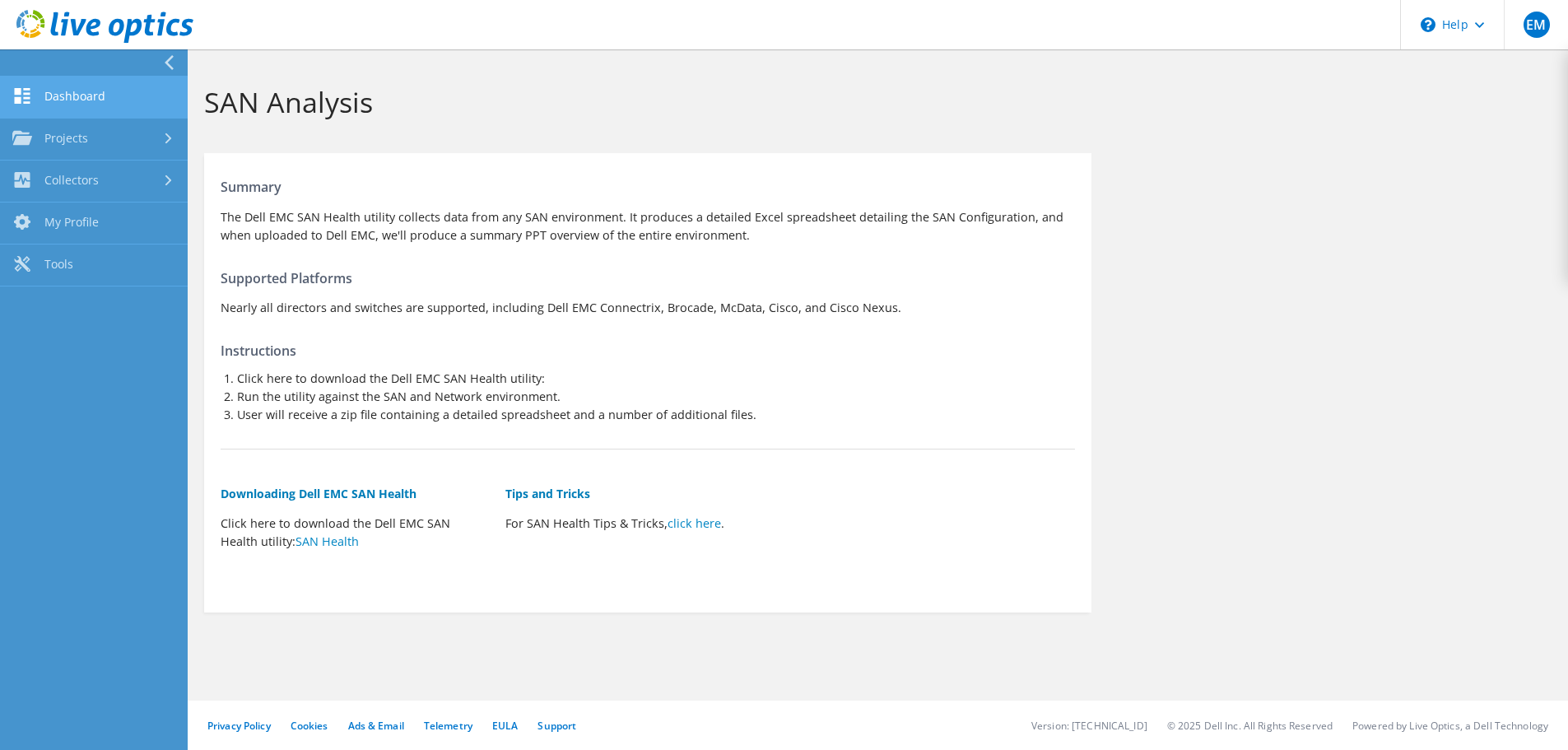
click at [83, 94] on link "Dashboard" at bounding box center [94, 98] width 188 height 42
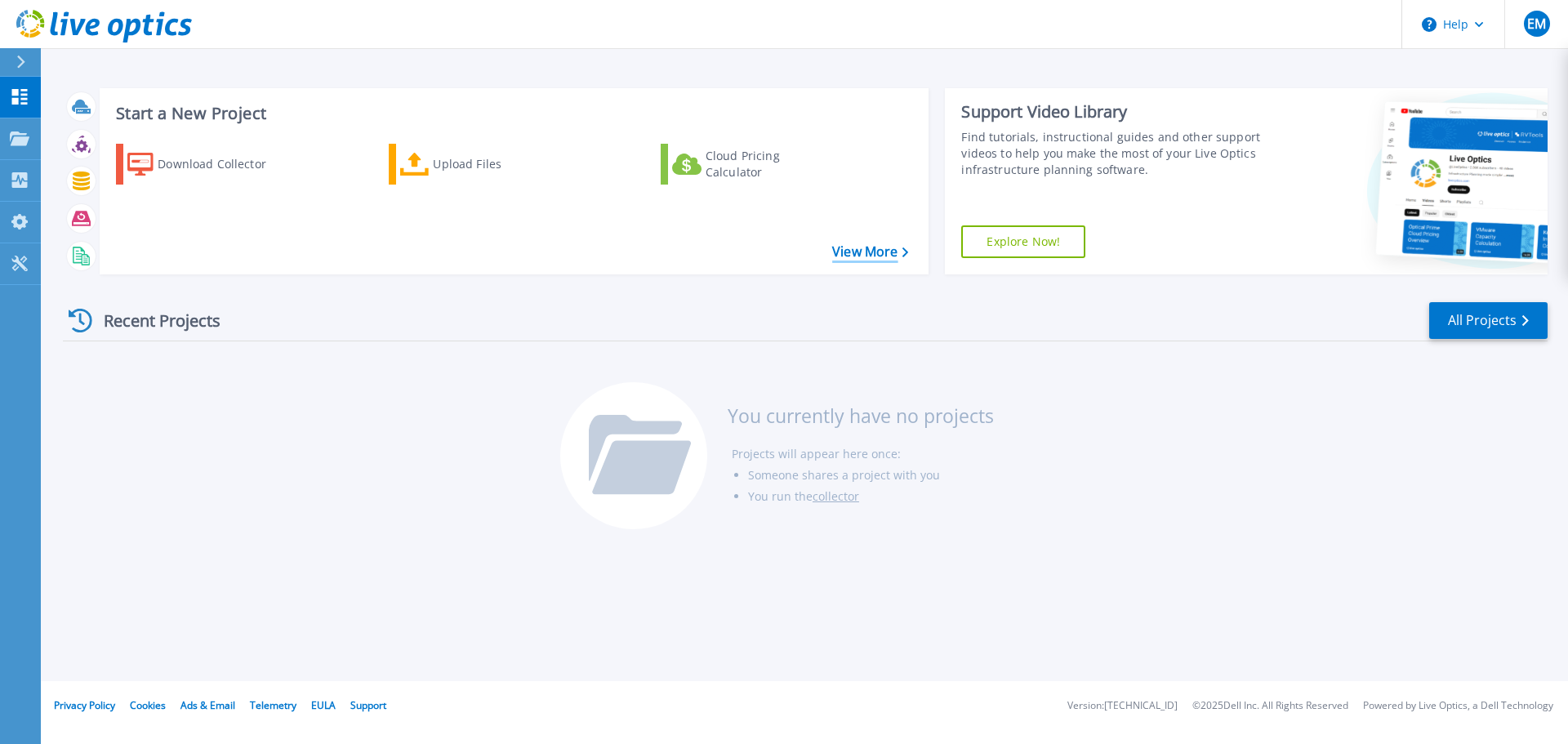
click at [870, 253] on link "View More" at bounding box center [870, 251] width 76 height 16
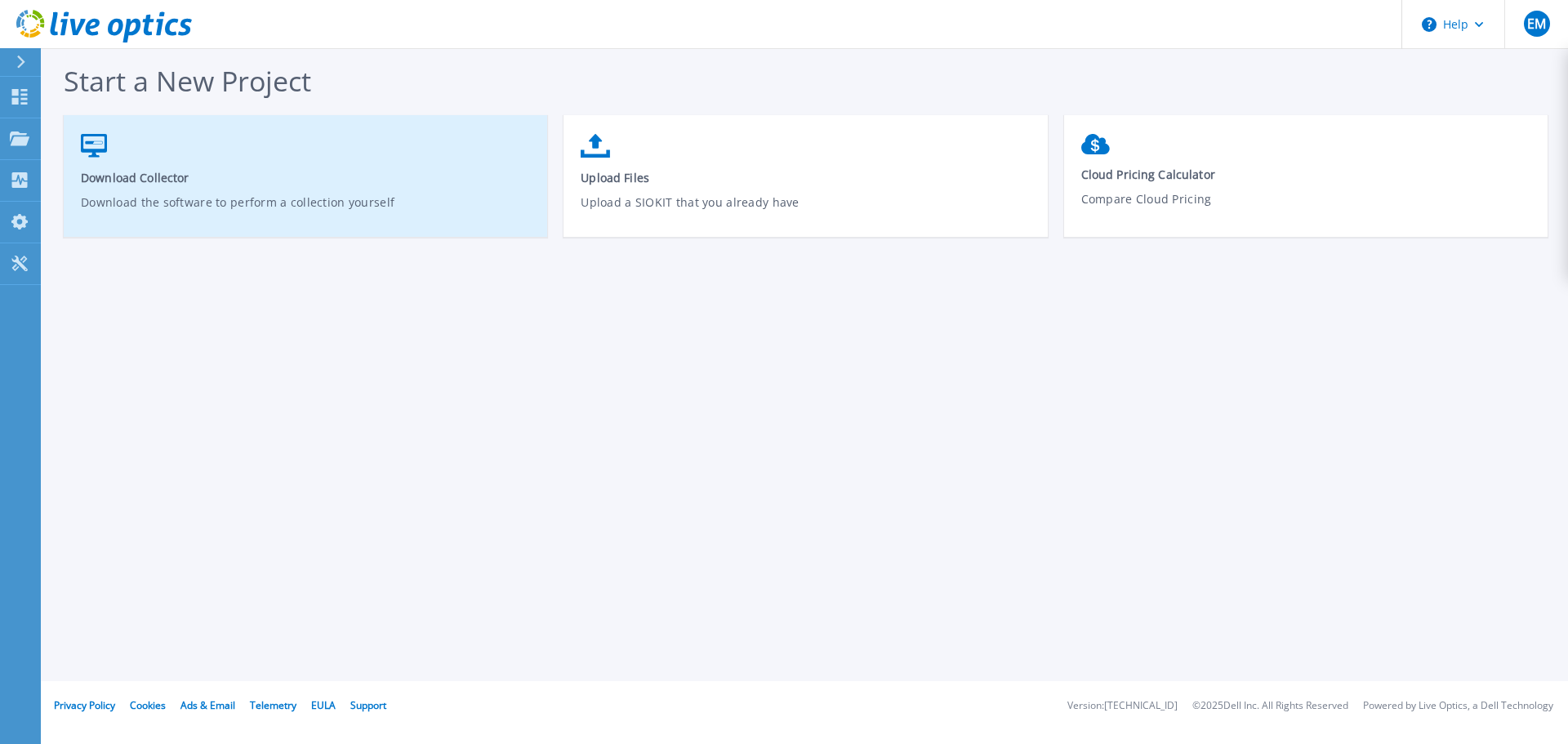
click at [155, 173] on span "Download Collector" at bounding box center [305, 177] width 449 height 16
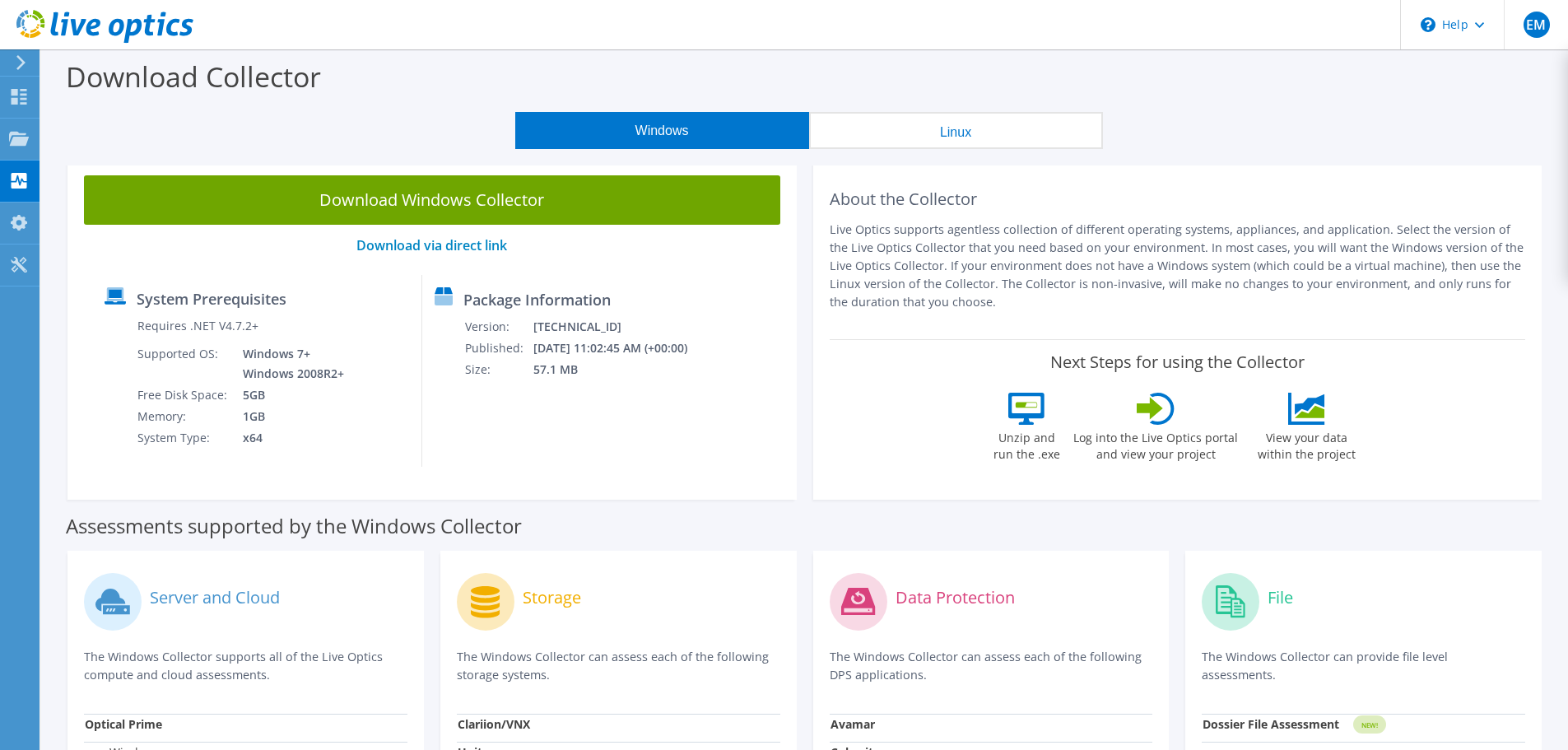
click at [17, 59] on icon at bounding box center [21, 63] width 12 height 15
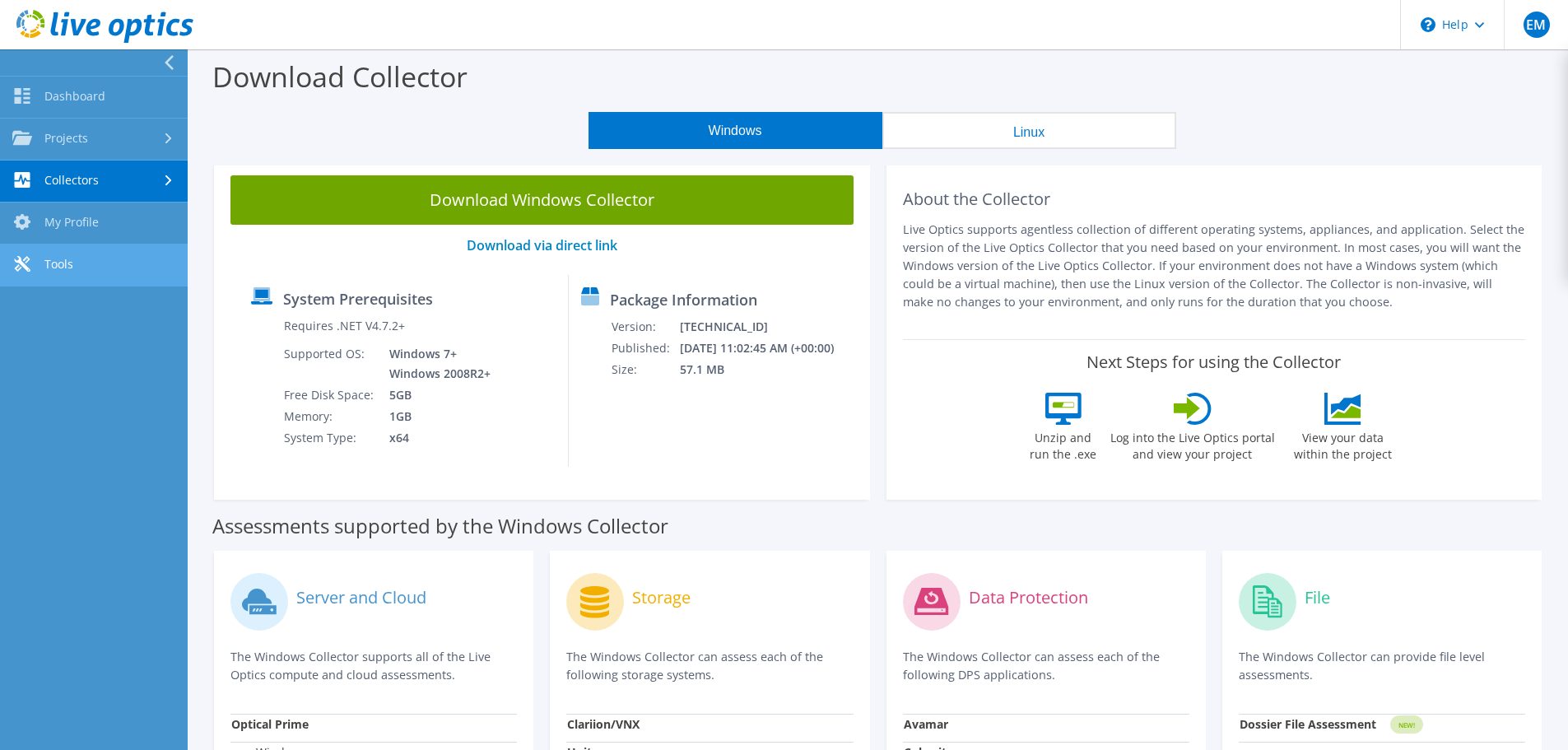
click at [61, 264] on link "Tools" at bounding box center [94, 266] width 188 height 42
